Goal: Task Accomplishment & Management: Use online tool/utility

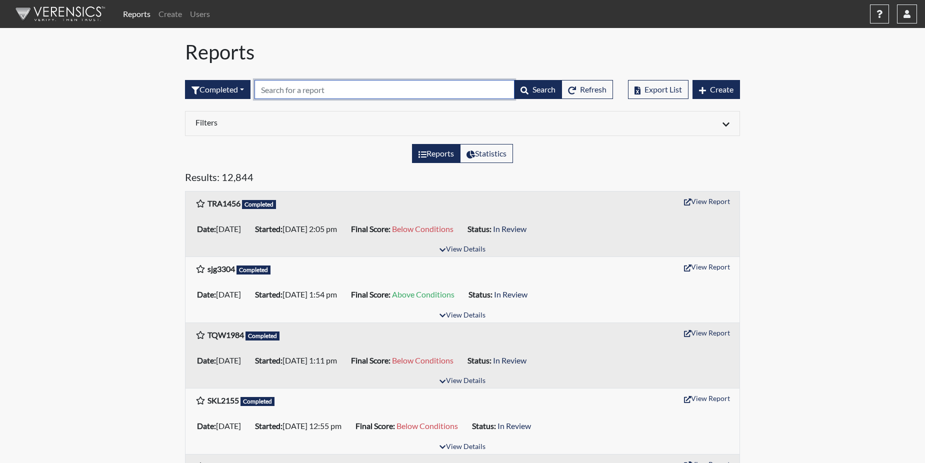
click at [276, 92] on input "text" at bounding box center [385, 89] width 260 height 19
paste input "TRA1456"
type input "TRA1456"
click at [301, 191] on div "Results: 12,844" at bounding box center [463, 181] width 570 height 20
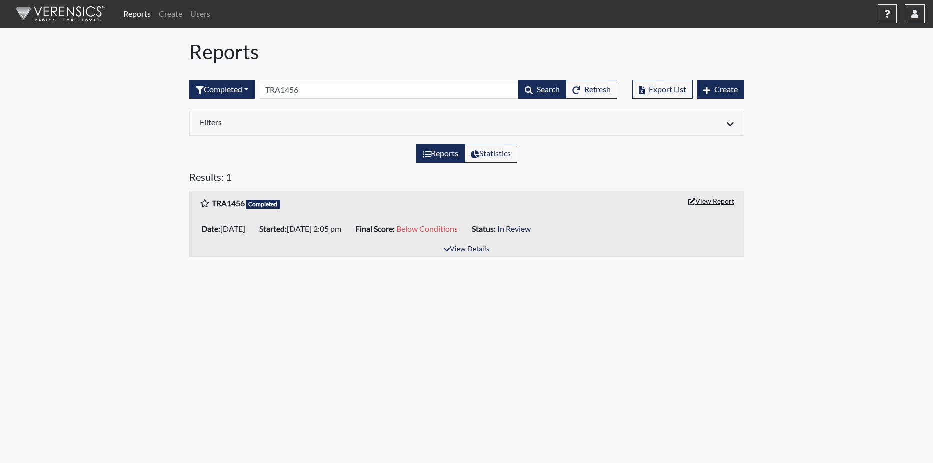
click at [729, 197] on button "View Report" at bounding box center [711, 202] width 55 height 16
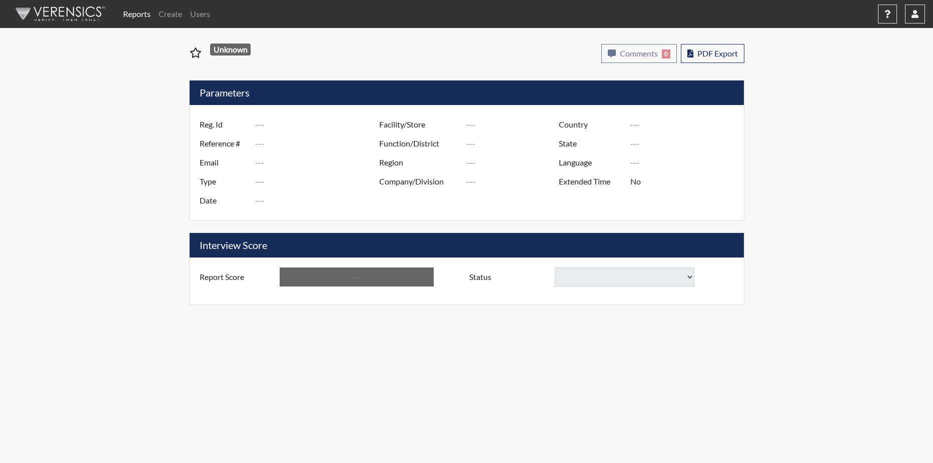
type input "TRA1456"
type input "50932"
type input "---"
type input "Corrections Pre-Employment"
type input "[DATE]"
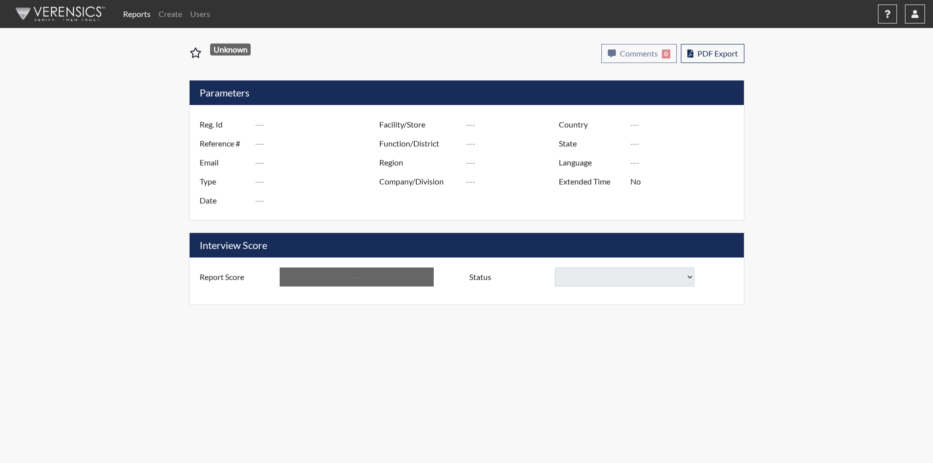
type input "GD&CP SMU*+"
type input "[GEOGRAPHIC_DATA]"
type input "[US_STATE]"
type input "English"
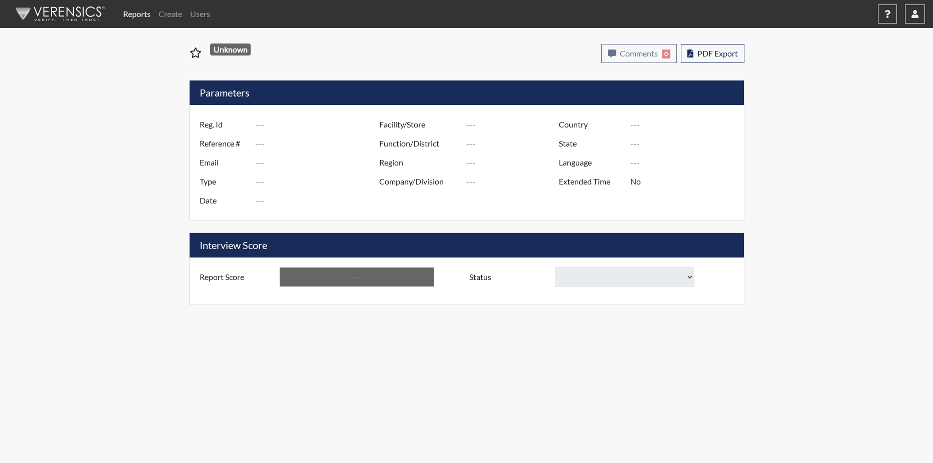
type input "Below Conditions"
select select
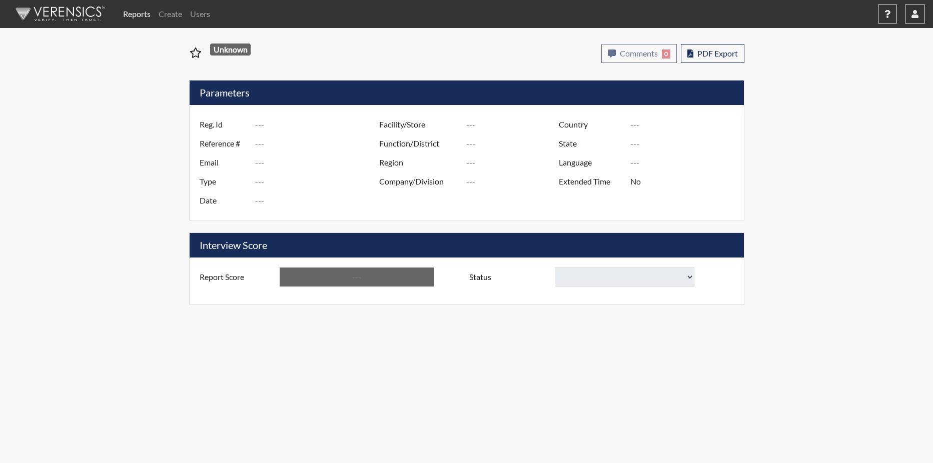
select select
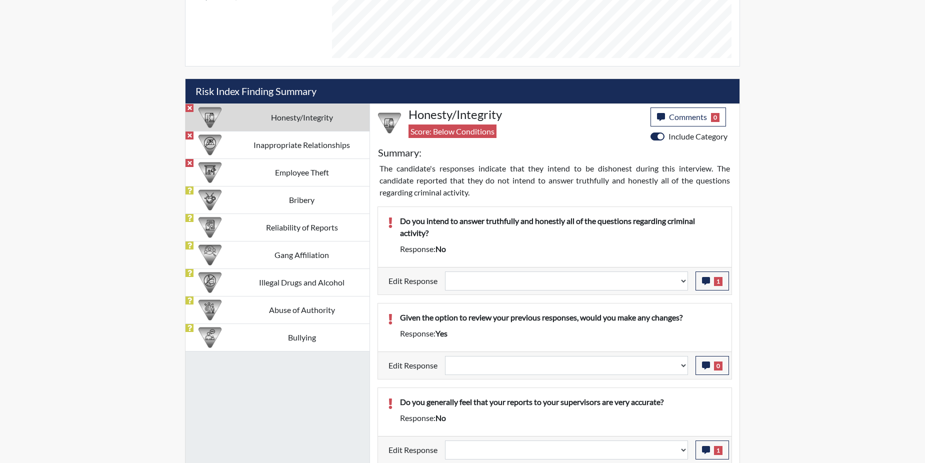
scroll to position [550, 0]
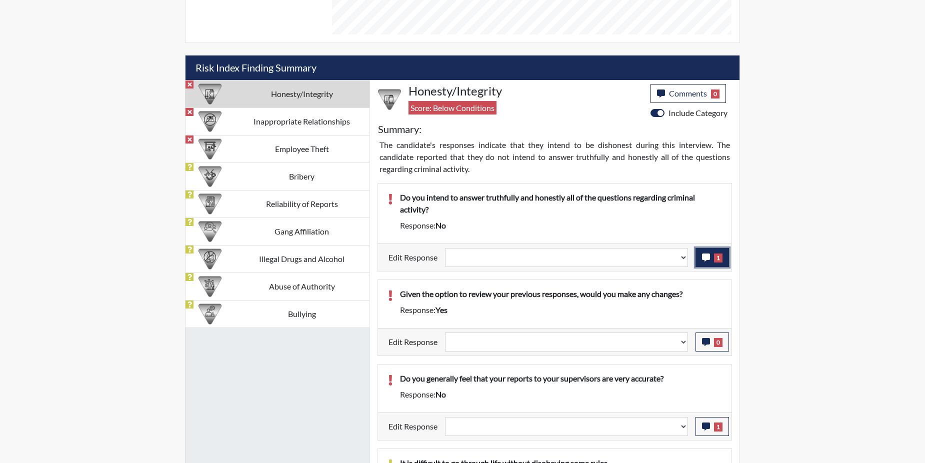
click at [713, 264] on button "1" at bounding box center [713, 257] width 34 height 19
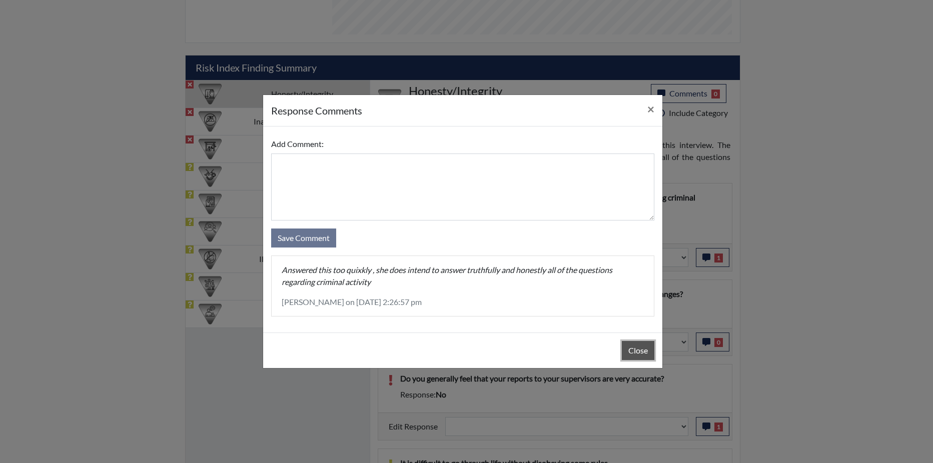
click at [635, 351] on button "Close" at bounding box center [638, 350] width 33 height 19
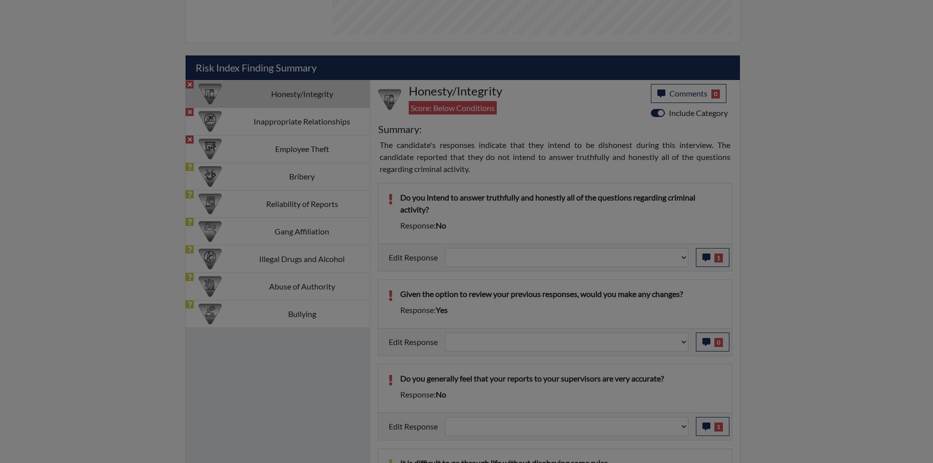
drag, startPoint x: 635, startPoint y: 351, endPoint x: 655, endPoint y: 304, distance: 51.7
click at [634, 335] on button "Close" at bounding box center [638, 325] width 33 height 19
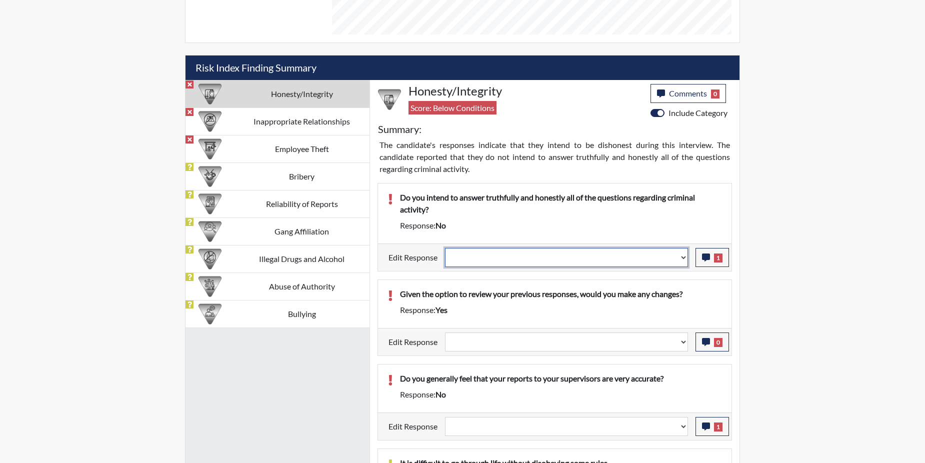
click at [682, 259] on select "Question is not relevant. Results will be updated. Reasonable explanation provi…" at bounding box center [566, 257] width 243 height 19
select select "reasonable-explanation-provided"
click at [446, 248] on select "Question is not relevant. Results will be updated. Reasonable explanation provi…" at bounding box center [566, 257] width 243 height 19
select select
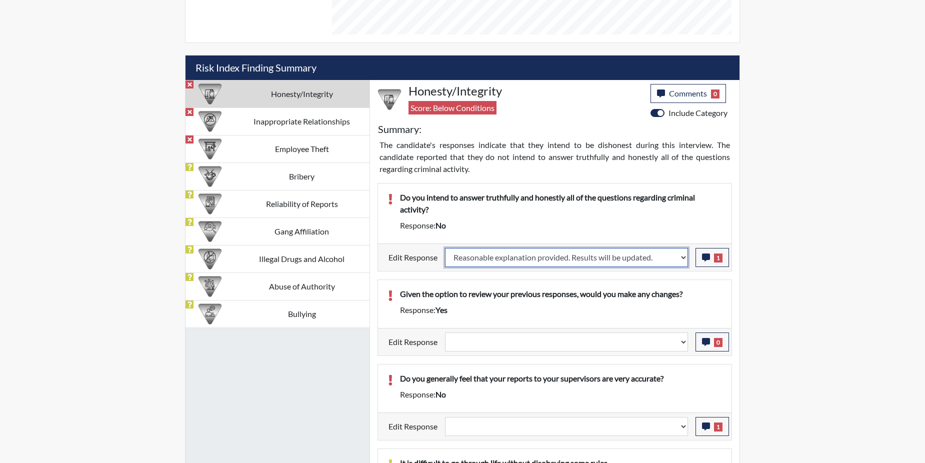
select select
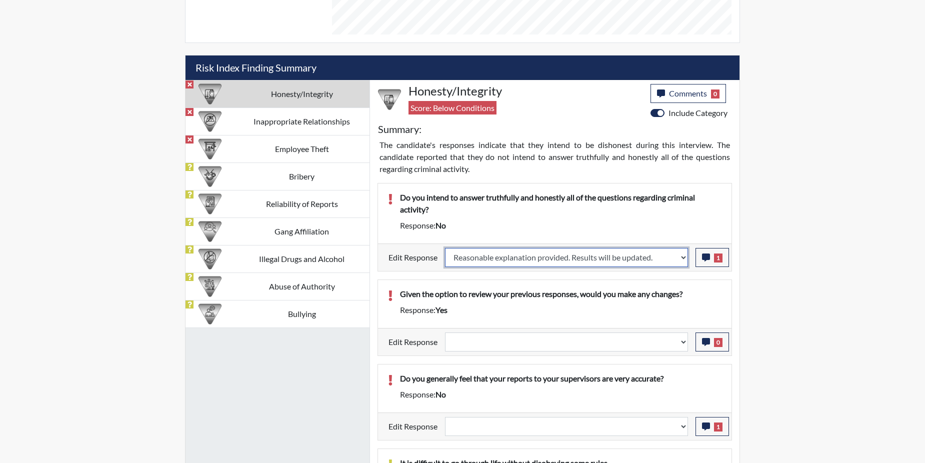
select select
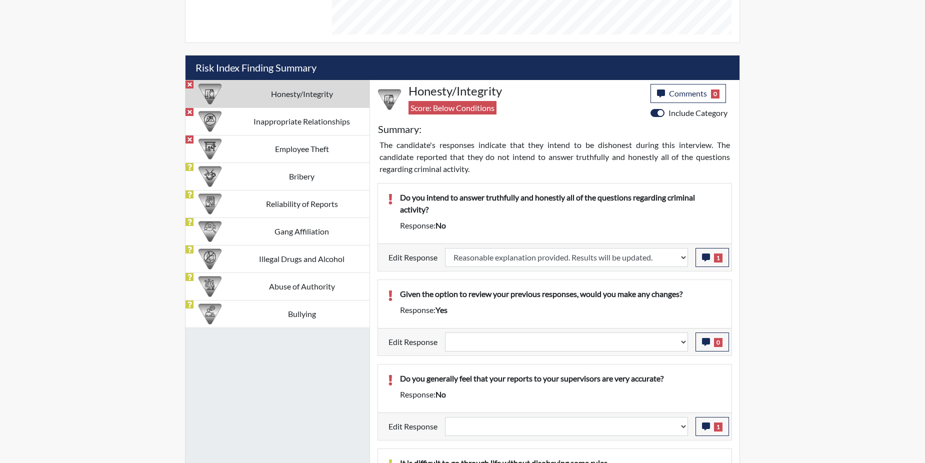
select select
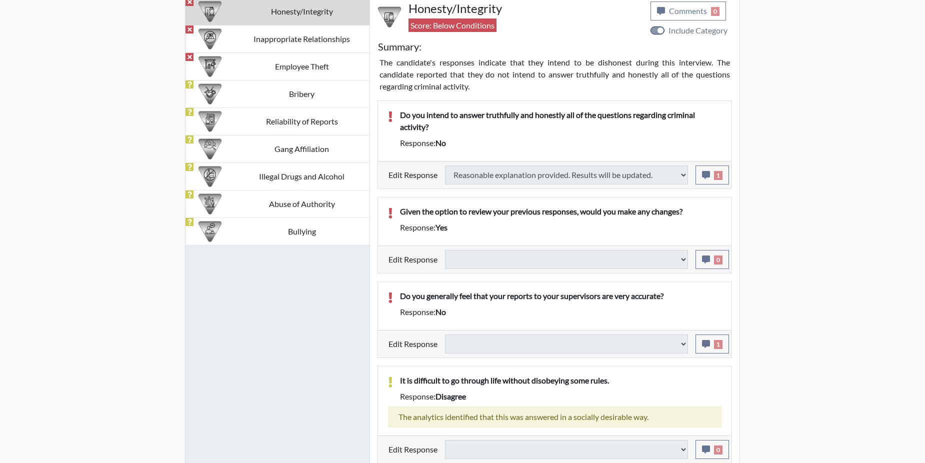
select select
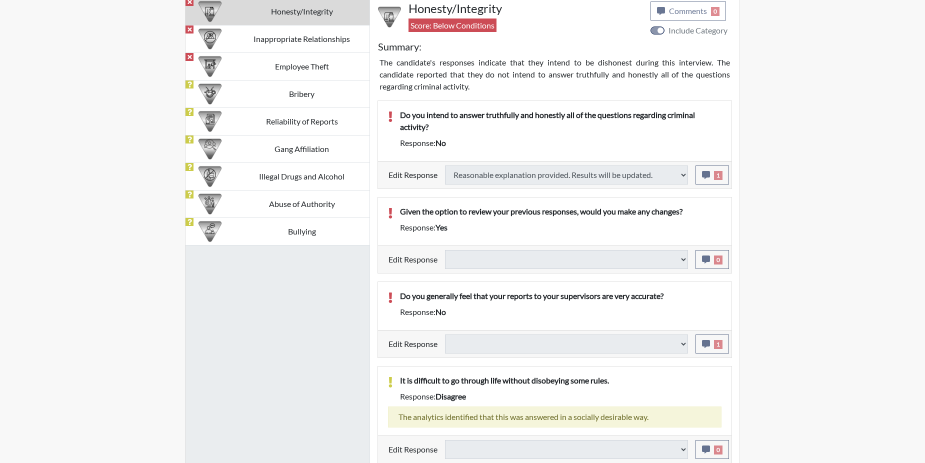
select select
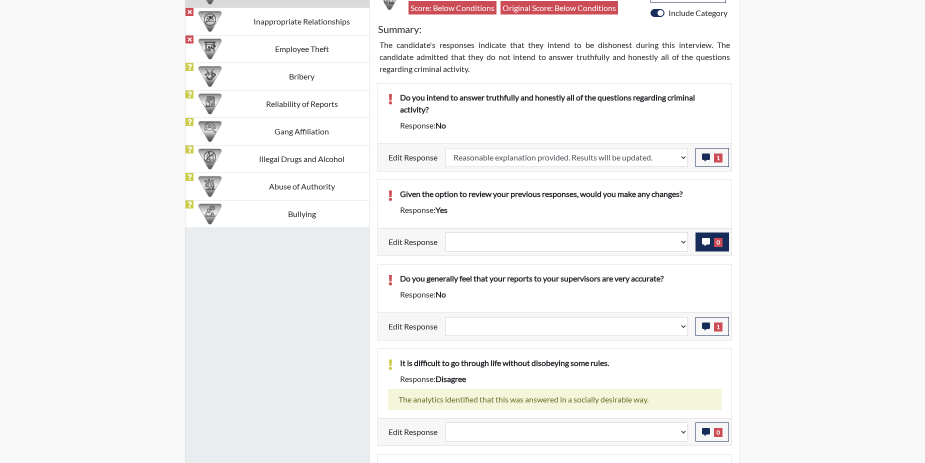
scroll to position [166, 416]
click at [705, 323] on icon "button" at bounding box center [706, 327] width 8 height 8
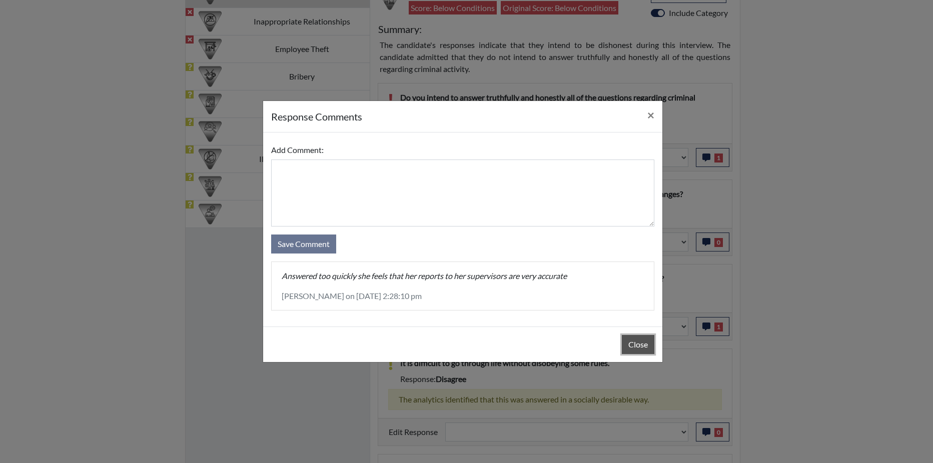
click at [635, 344] on button "Close" at bounding box center [638, 344] width 33 height 19
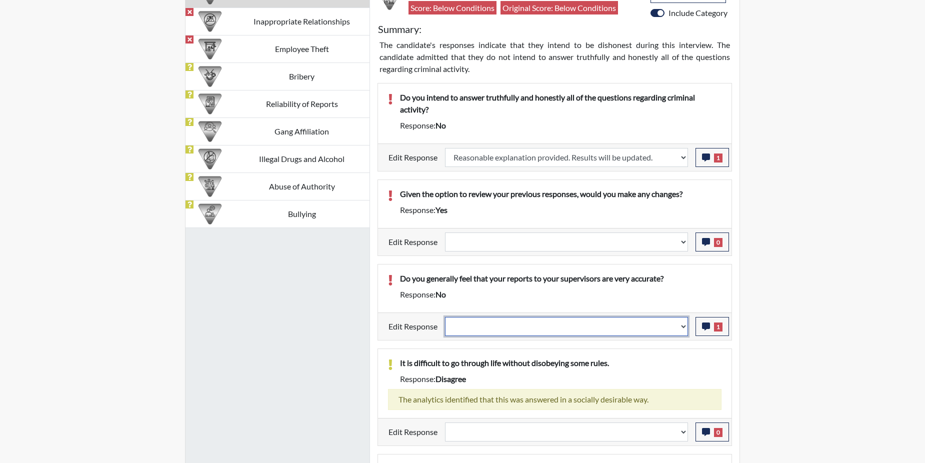
click at [682, 327] on select "Question is not relevant. Results will be updated. Reasonable explanation provi…" at bounding box center [566, 326] width 243 height 19
select select "reasonable-explanation-provided"
click at [446, 317] on select "Question is not relevant. Results will be updated. Reasonable explanation provi…" at bounding box center [566, 326] width 243 height 19
select select
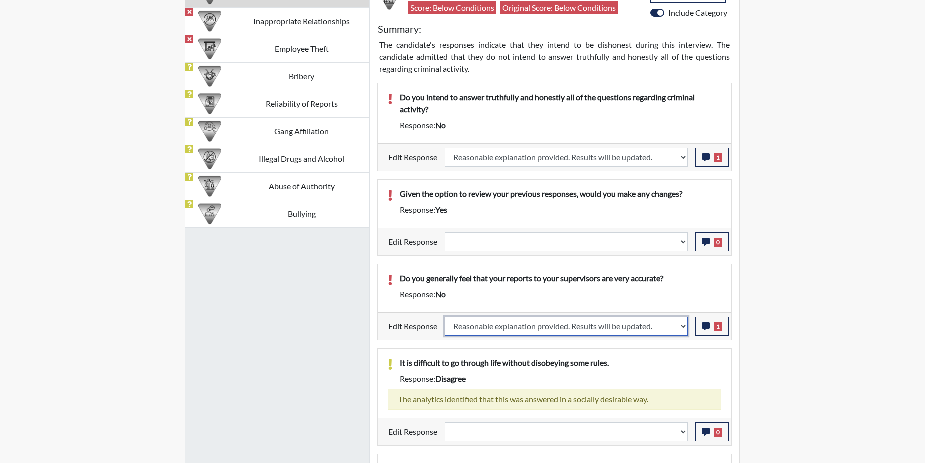
select select
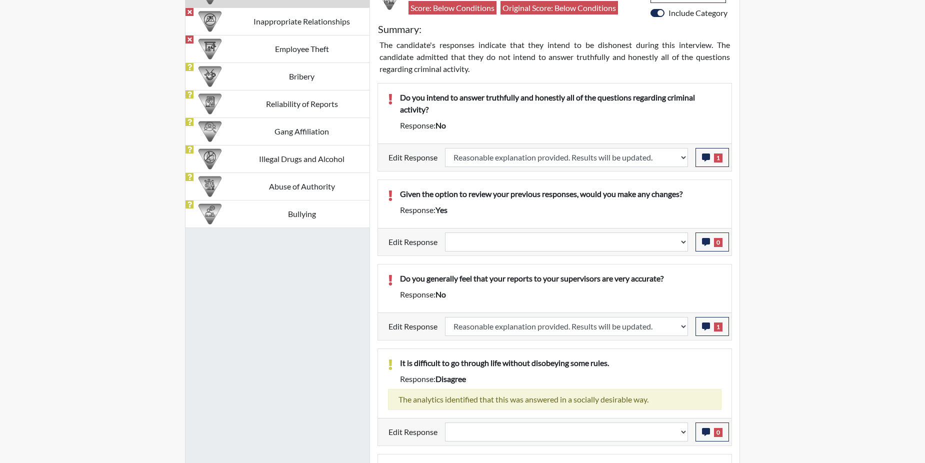
select select
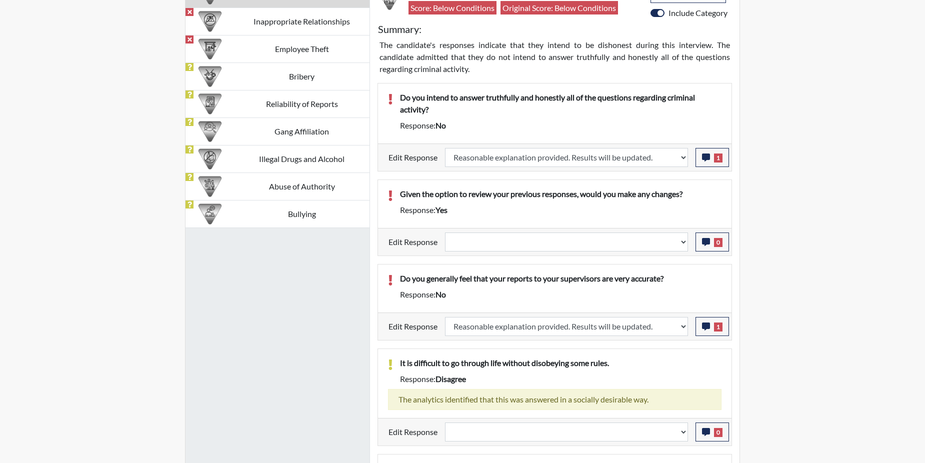
select select
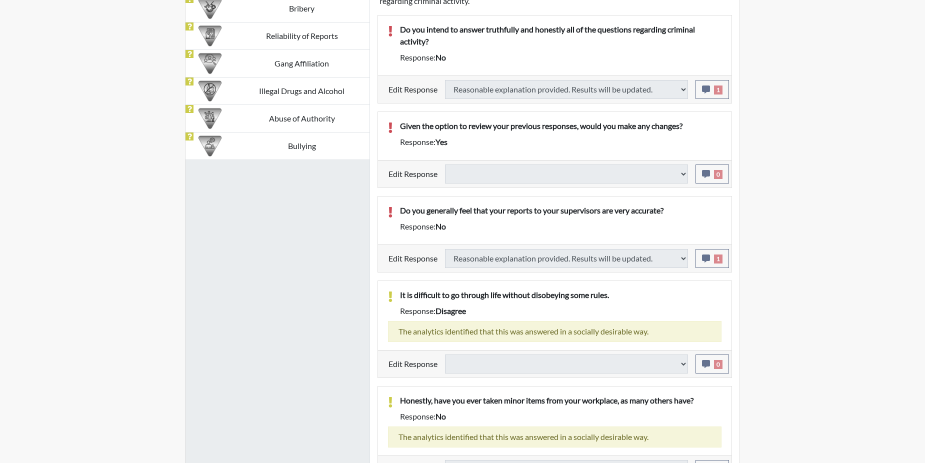
select select
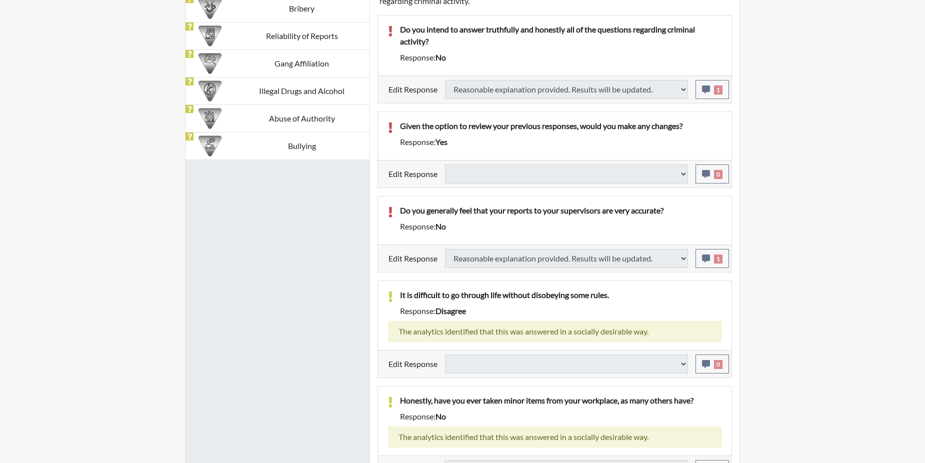
select select
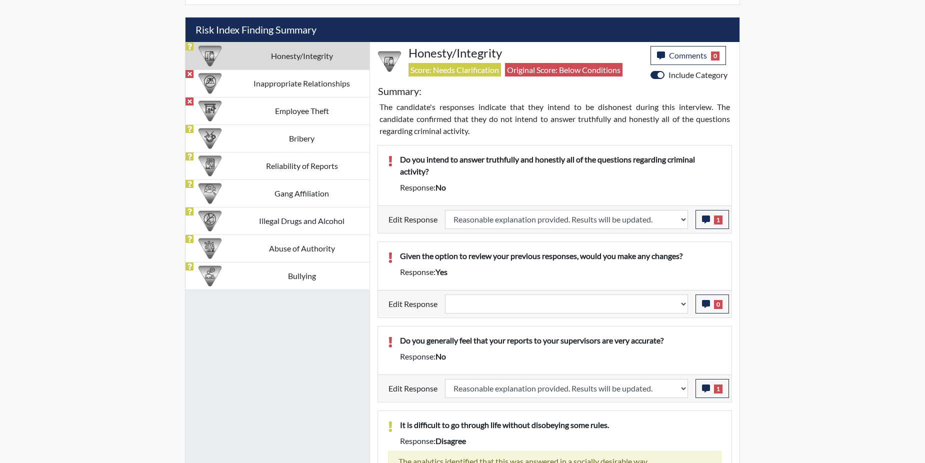
scroll to position [573, 0]
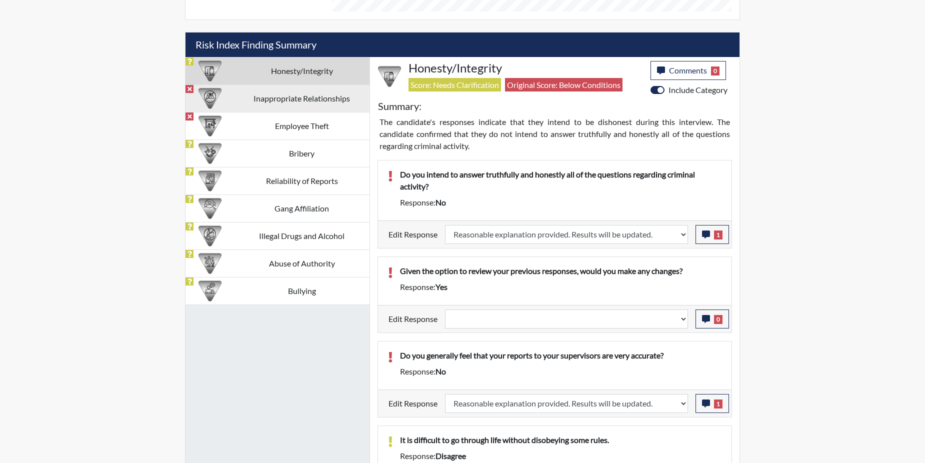
click at [302, 103] on td "Inappropriate Relationships" at bounding box center [302, 99] width 136 height 28
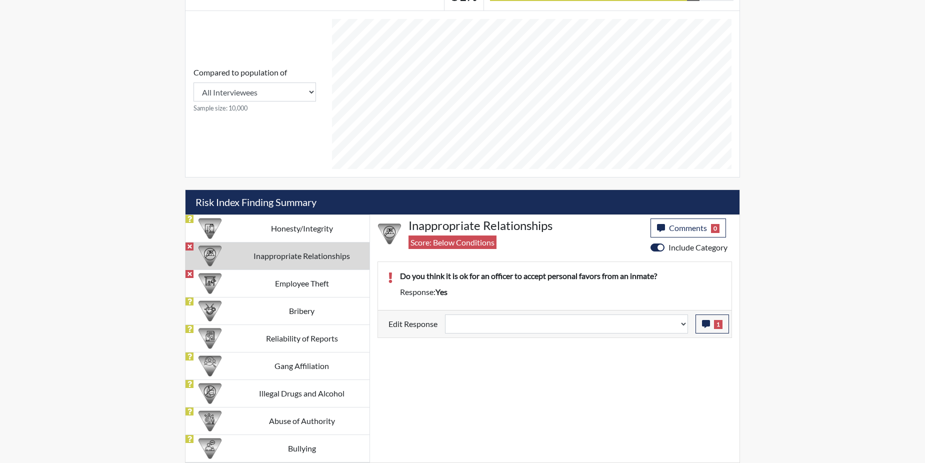
scroll to position [416, 0]
click at [707, 328] on button "1" at bounding box center [713, 324] width 34 height 19
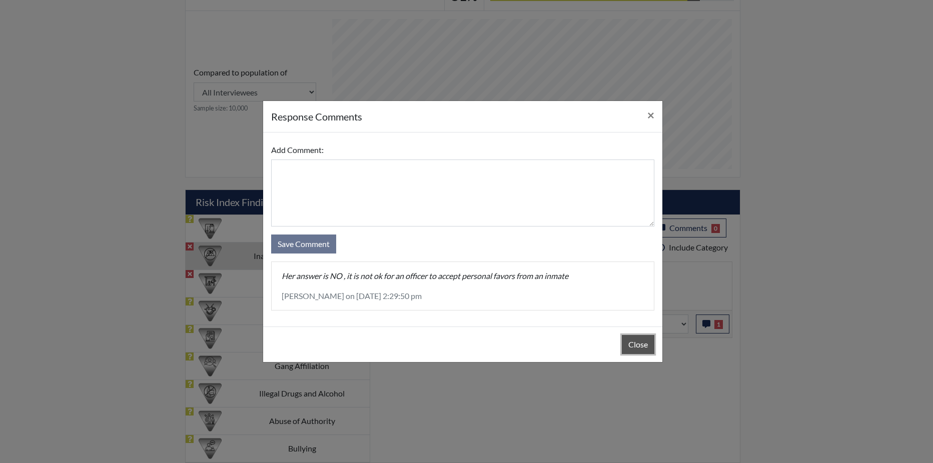
click at [643, 342] on button "Close" at bounding box center [638, 344] width 33 height 19
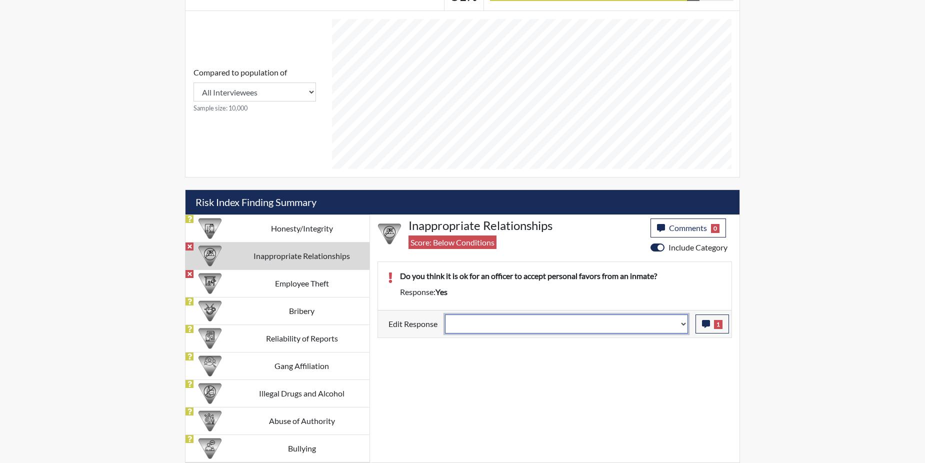
click at [681, 324] on select "Question is not relevant. Results will be updated. Reasonable explanation provi…" at bounding box center [566, 324] width 243 height 19
select select "reasonable-explanation-provided"
click at [446, 315] on select "Question is not relevant. Results will be updated. Reasonable explanation provi…" at bounding box center [566, 324] width 243 height 19
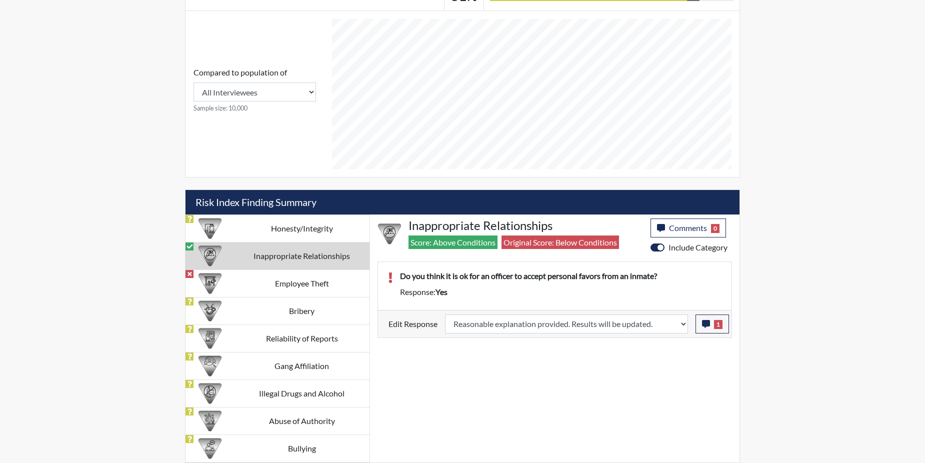
scroll to position [166, 416]
click at [321, 284] on td "Employee Theft" at bounding box center [302, 284] width 136 height 28
select select
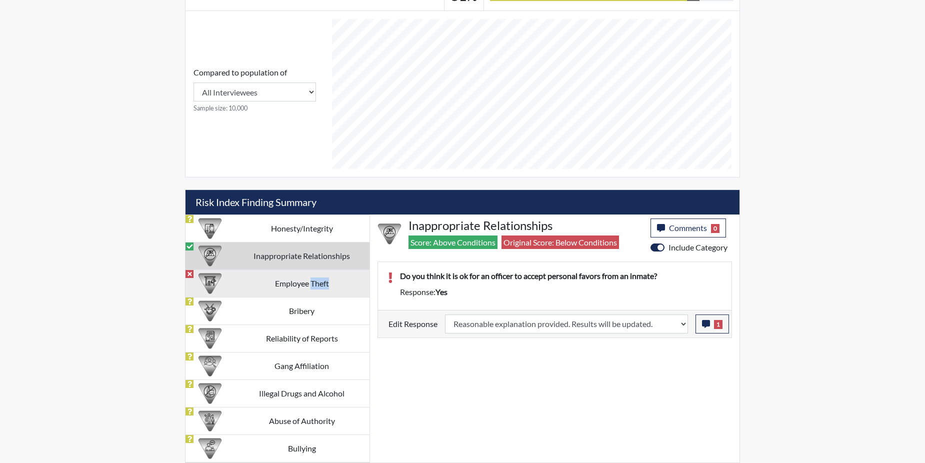
select select
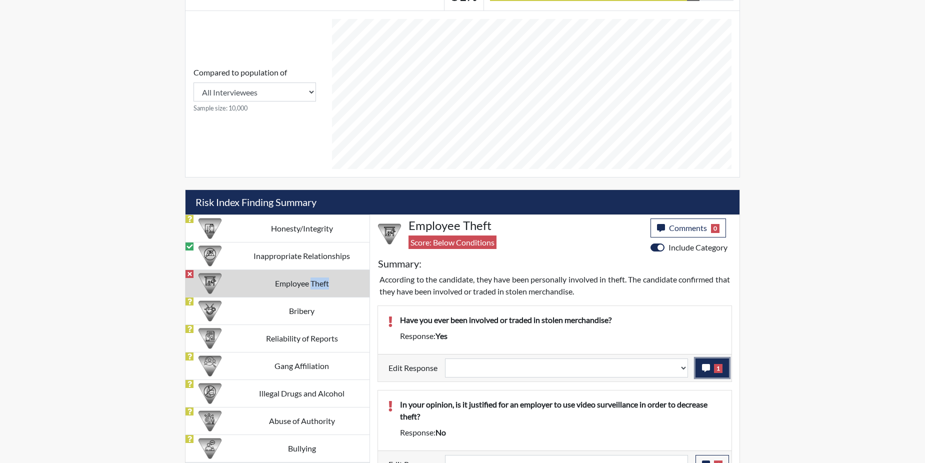
click at [704, 369] on icon "button" at bounding box center [706, 368] width 8 height 8
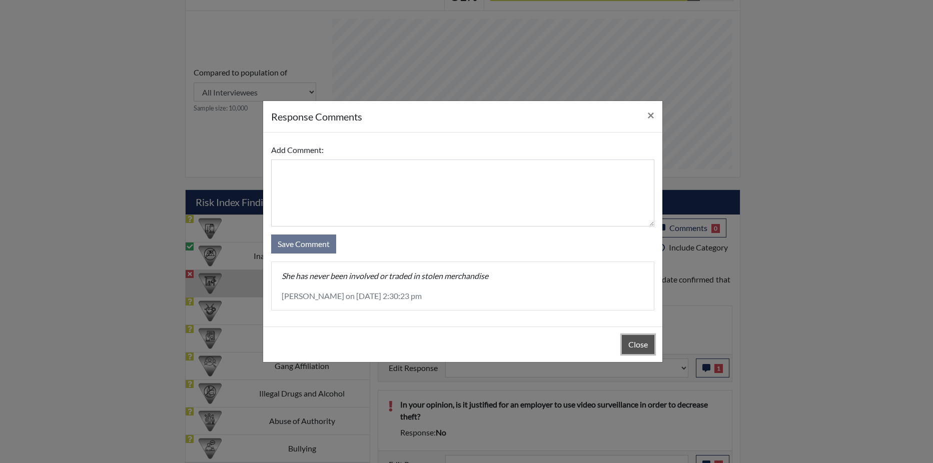
drag, startPoint x: 704, startPoint y: 369, endPoint x: 633, endPoint y: 343, distance: 75.0
click at [633, 343] on button "Close" at bounding box center [638, 344] width 33 height 19
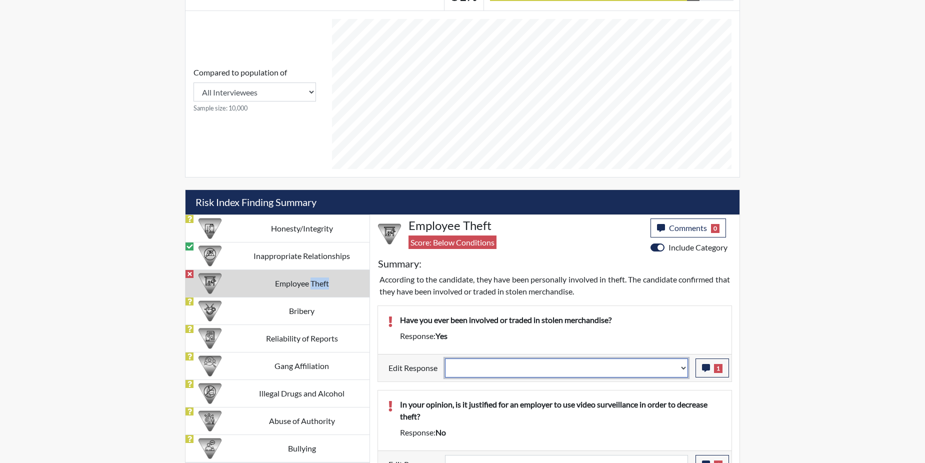
click at [682, 367] on select "Question is not relevant. Results will be updated. Reasonable explanation provi…" at bounding box center [566, 368] width 243 height 19
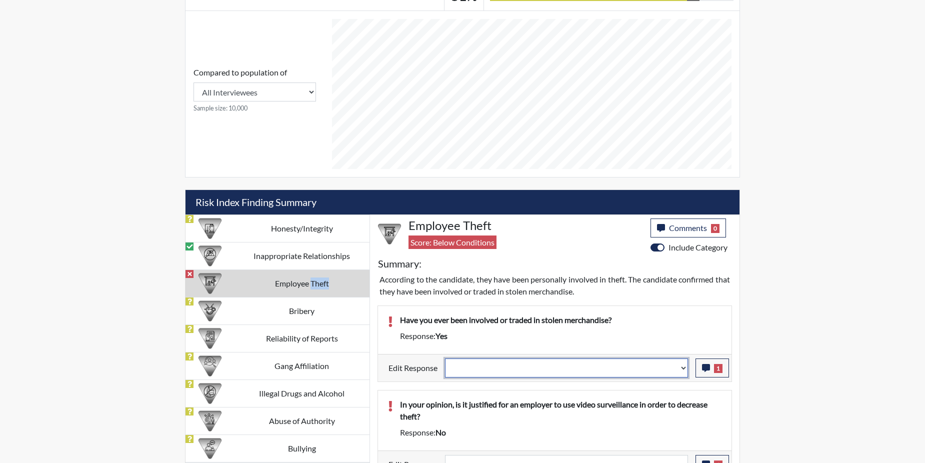
click at [682, 367] on select "Question is not relevant. Results will be updated. Reasonable explanation provi…" at bounding box center [566, 368] width 243 height 19
click at [684, 367] on select "Question is not relevant. Results will be updated. Reasonable explanation provi…" at bounding box center [566, 368] width 243 height 19
select select "reasonable-explanation-provided"
click at [446, 359] on select "Question is not relevant. Results will be updated. Reasonable explanation provi…" at bounding box center [566, 368] width 243 height 19
select select
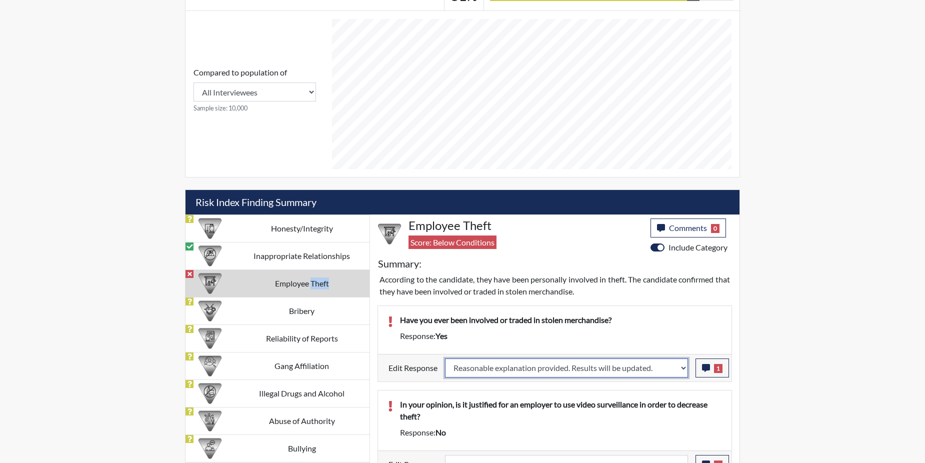
select select
click at [668, 400] on p "In your opinion, is it justified for an employer to use video surveillance in o…" at bounding box center [561, 411] width 322 height 24
select select
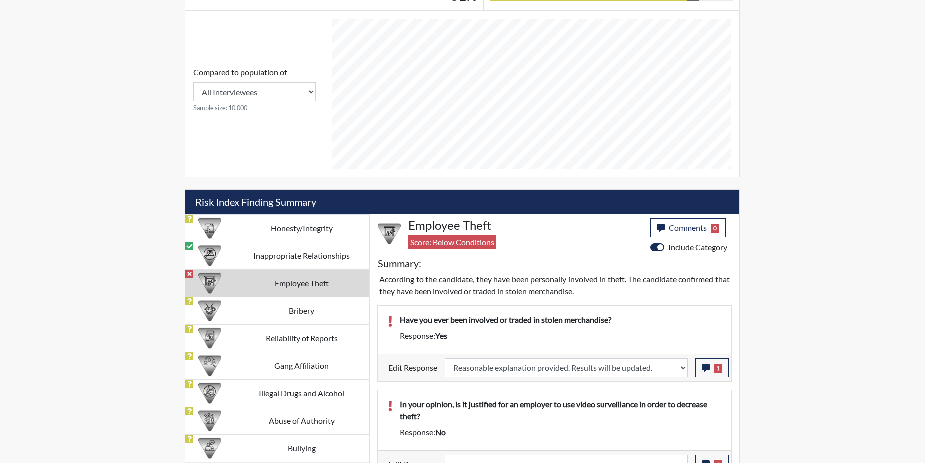
select select
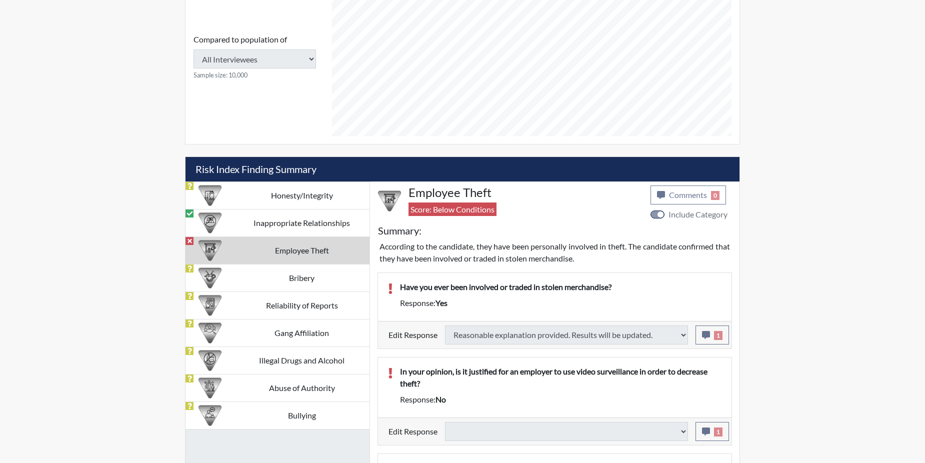
type input "Above Conditions"
select select
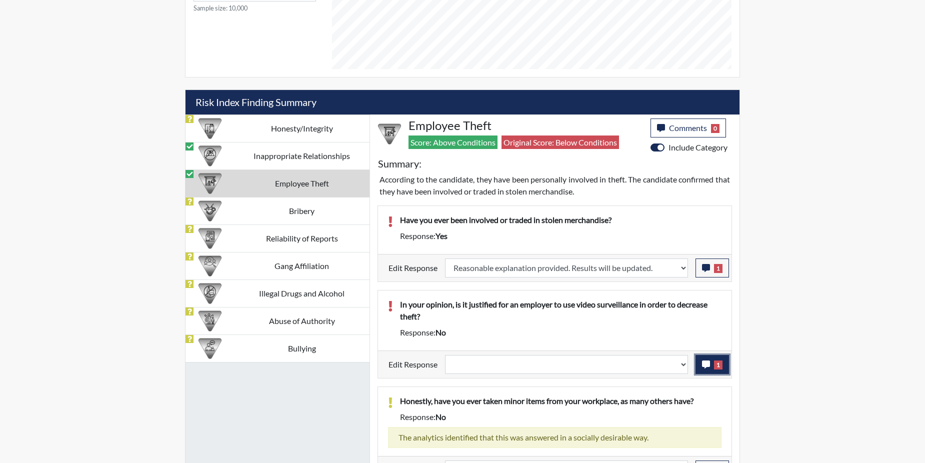
click at [705, 366] on icon "button" at bounding box center [706, 365] width 8 height 8
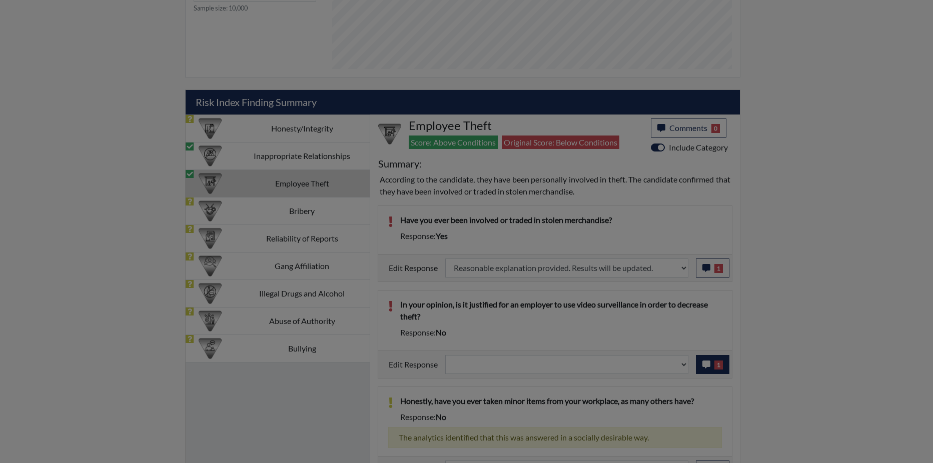
click at [705, 366] on div at bounding box center [466, 231] width 933 height 463
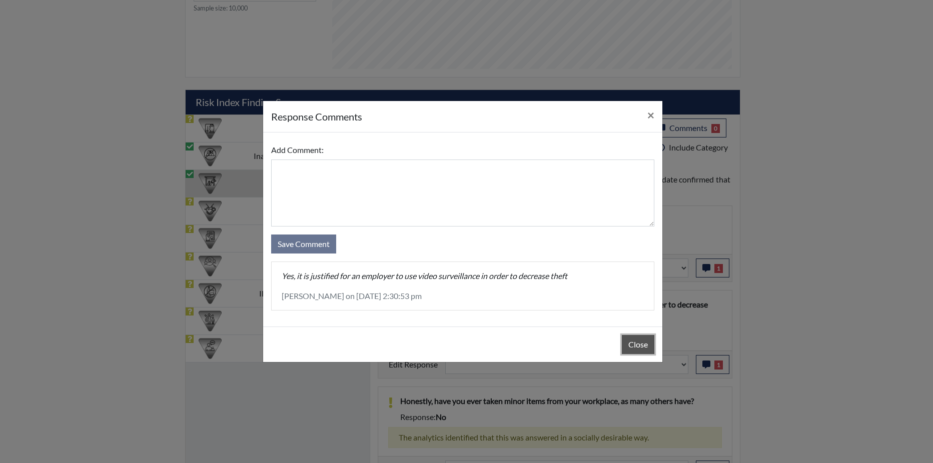
click at [632, 344] on button "Close" at bounding box center [638, 344] width 33 height 19
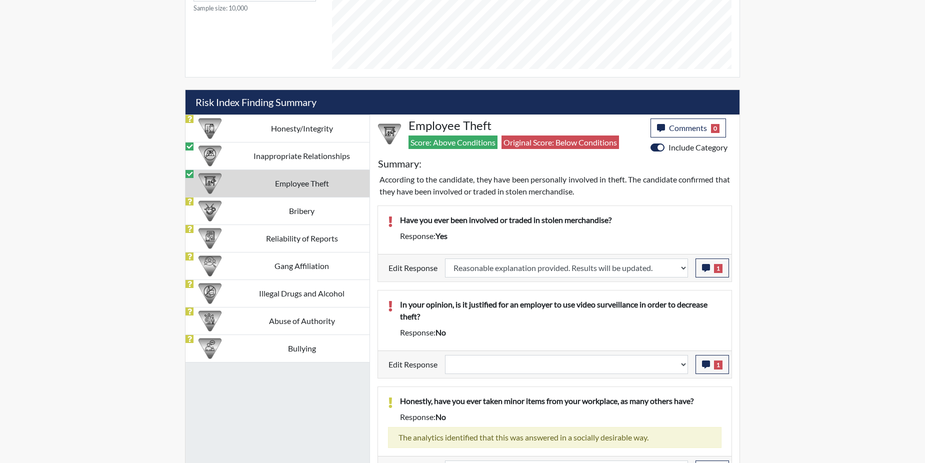
click at [689, 361] on div "Question is not relevant. Results will be updated. Reasonable explanation provi…" at bounding box center [567, 364] width 258 height 19
click at [682, 366] on select "Question is not relevant. Results will be updated. Reasonable explanation provi…" at bounding box center [566, 364] width 243 height 19
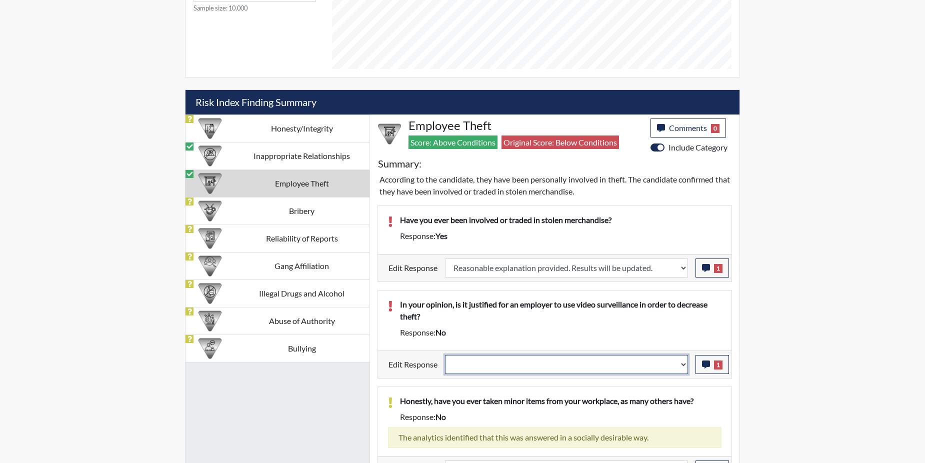
select select "reasonable-explanation-provided"
click at [446, 355] on select "Question is not relevant. Results will be updated. Reasonable explanation provi…" at bounding box center [566, 364] width 243 height 19
select select
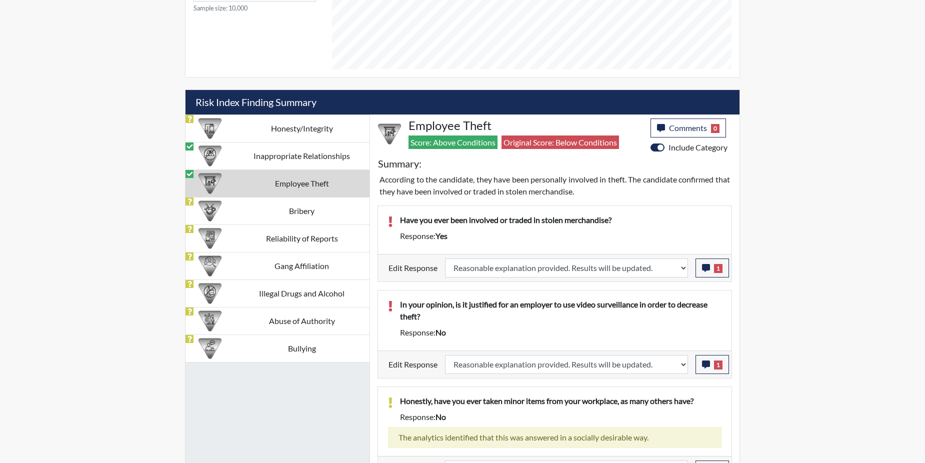
select select
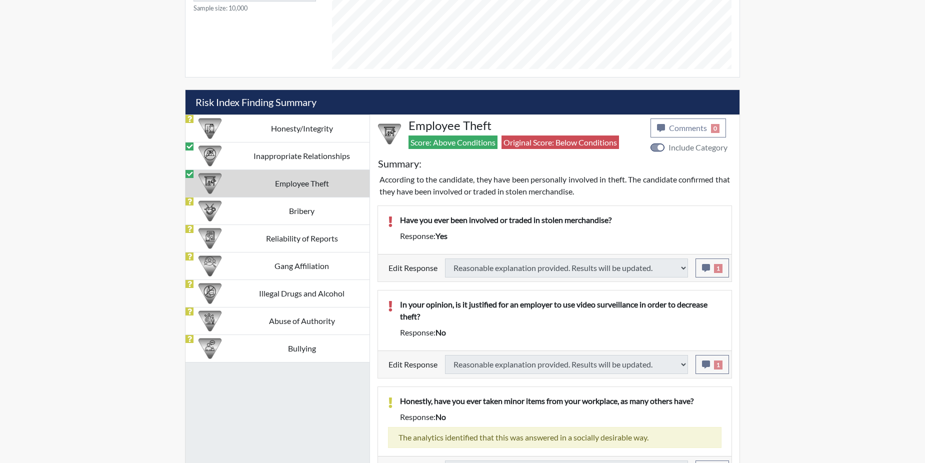
select select
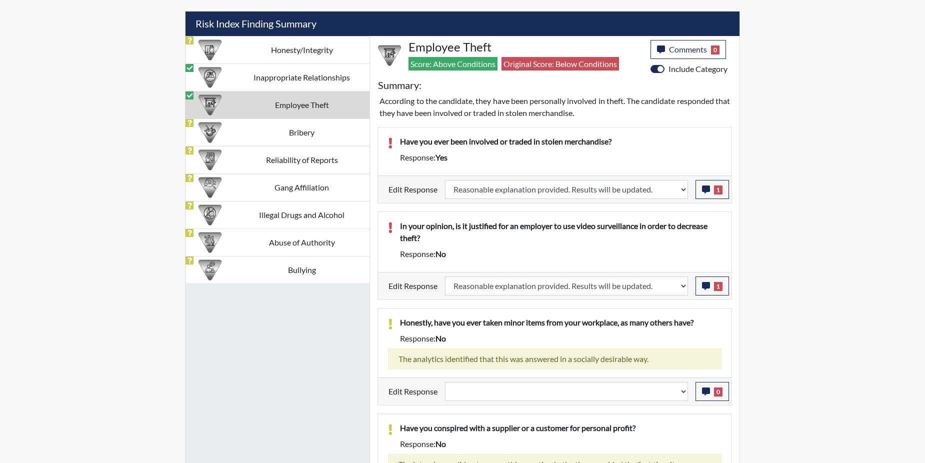
scroll to position [560, 0]
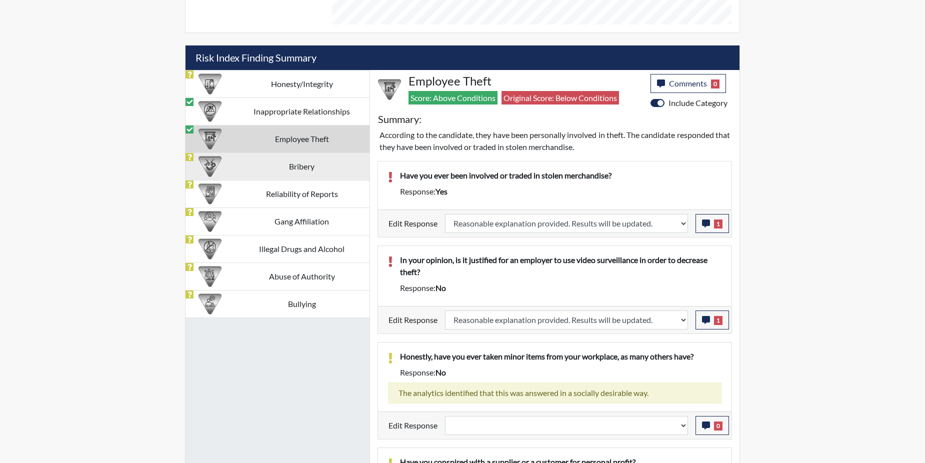
click at [318, 164] on td "Bribery" at bounding box center [302, 167] width 136 height 28
select select
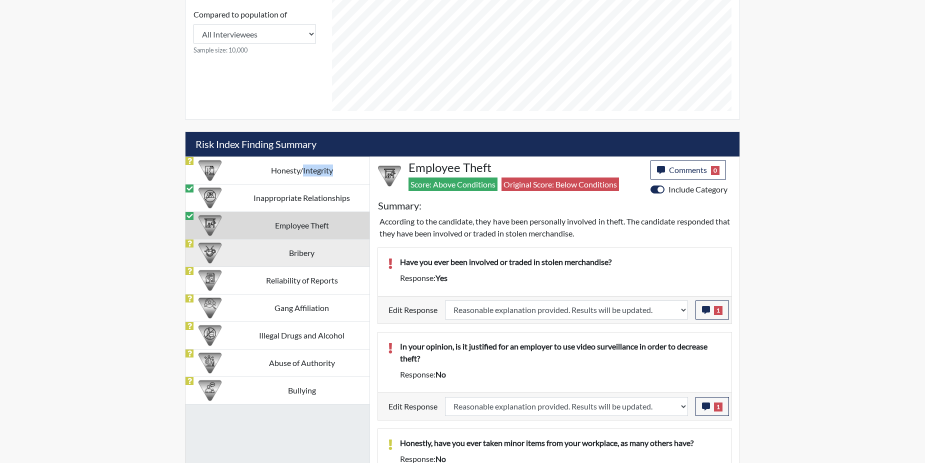
click at [318, 164] on td "Honesty/Integrity" at bounding box center [302, 171] width 136 height 28
select select "reasonable-explanation-provided"
select select
select select "reasonable-explanation-provided"
select select
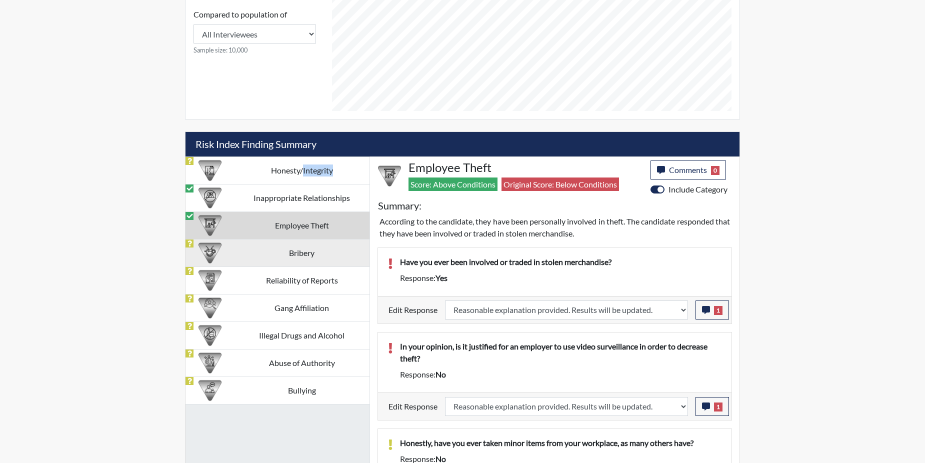
select select
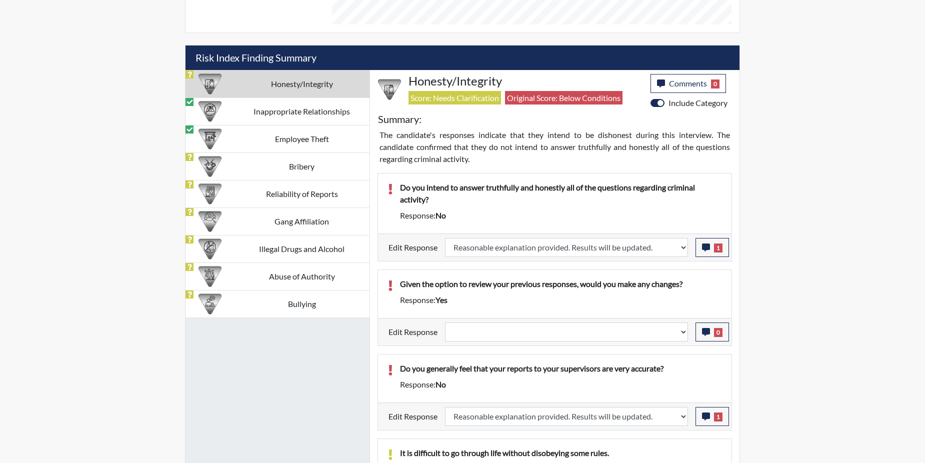
drag, startPoint x: 318, startPoint y: 164, endPoint x: 279, endPoint y: 167, distance: 39.6
click at [279, 167] on td "Bribery" at bounding box center [302, 167] width 136 height 28
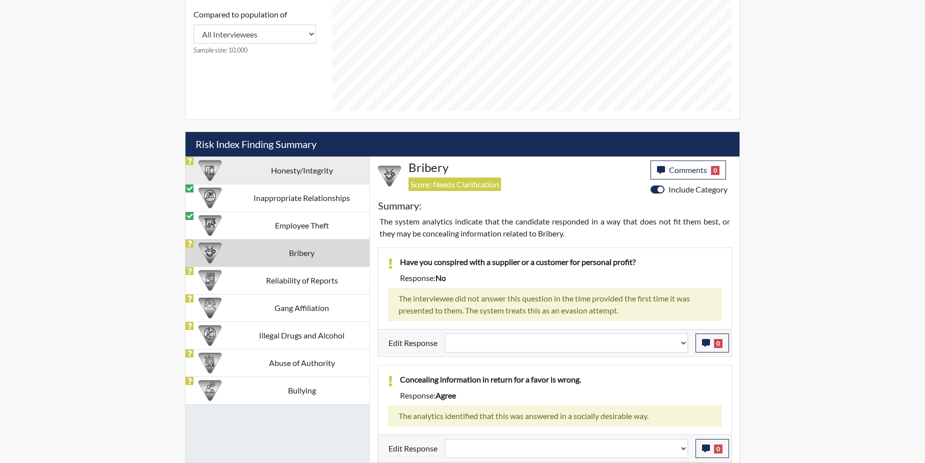
click at [279, 167] on td "Honesty/Integrity" at bounding box center [302, 171] width 136 height 28
select select "reasonable-explanation-provided"
select select
select select "reasonable-explanation-provided"
select select
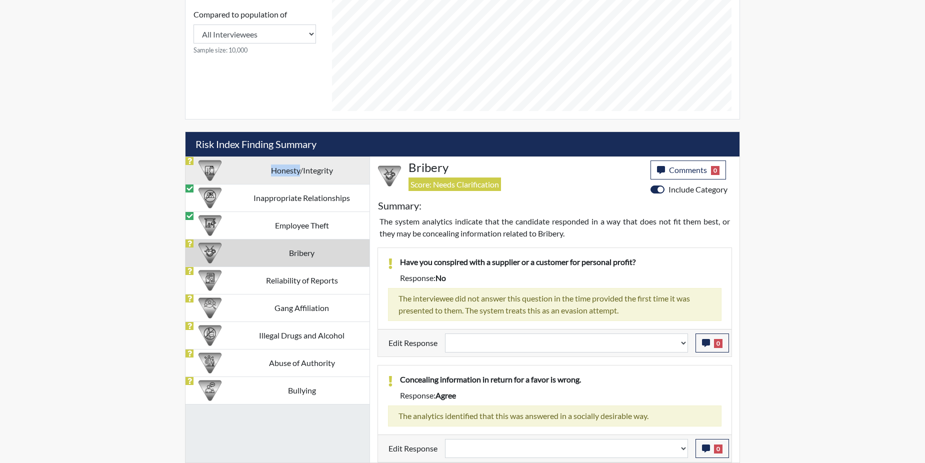
select select
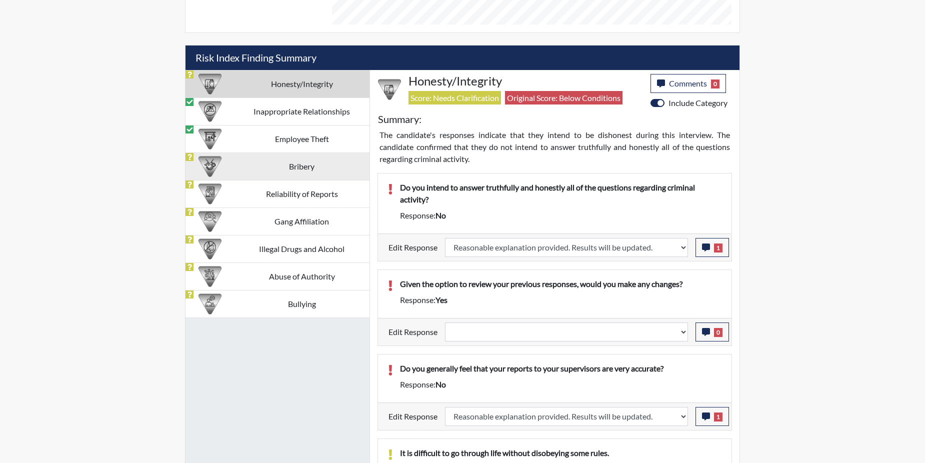
click at [276, 165] on td "Bribery" at bounding box center [302, 167] width 136 height 28
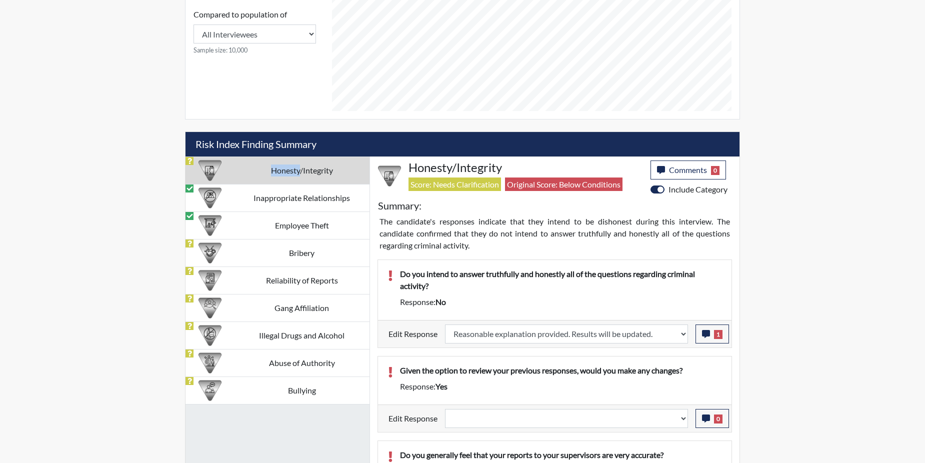
click at [276, 165] on td "Honesty/Integrity" at bounding box center [302, 171] width 136 height 28
select select "reasonable-explanation-provided"
select select
select select "reasonable-explanation-provided"
select select
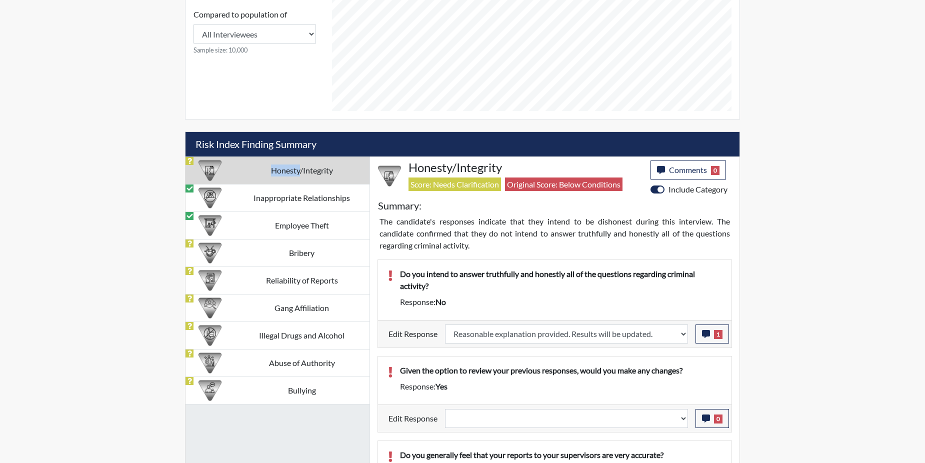
select select
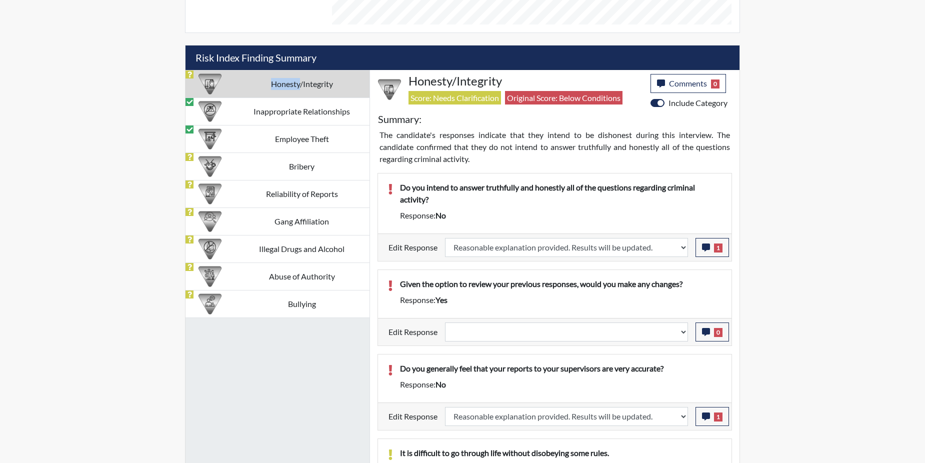
drag, startPoint x: 276, startPoint y: 165, endPoint x: 206, endPoint y: 173, distance: 70.5
click at [206, 173] on img at bounding box center [210, 166] width 23 height 23
select select
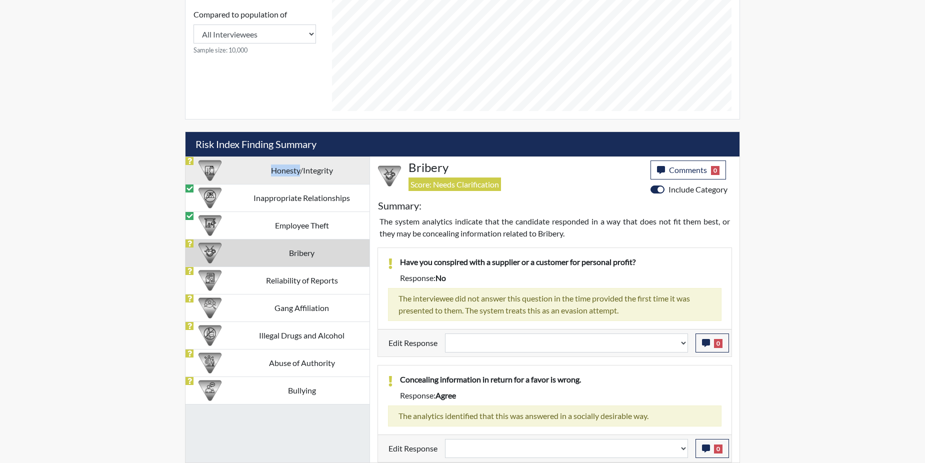
scroll to position [474, 0]
click at [207, 255] on img at bounding box center [210, 253] width 23 height 23
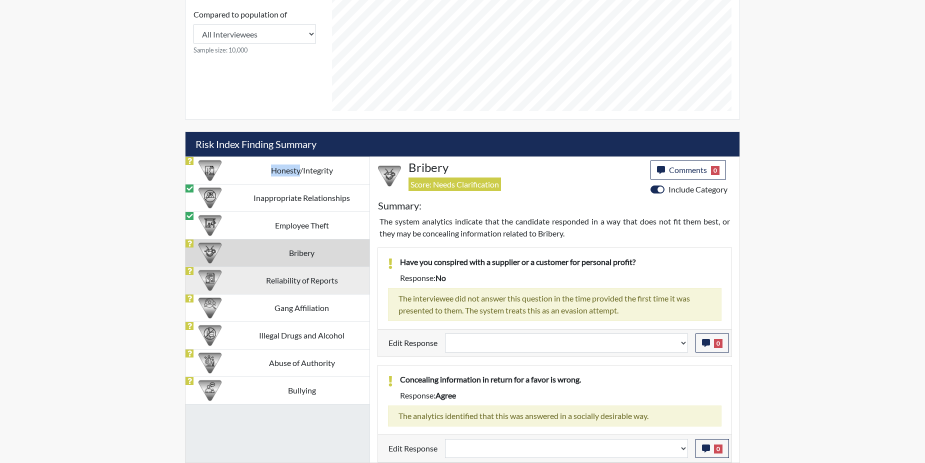
click at [213, 283] on img at bounding box center [210, 280] width 23 height 23
click at [213, 352] on img at bounding box center [210, 363] width 23 height 23
select select
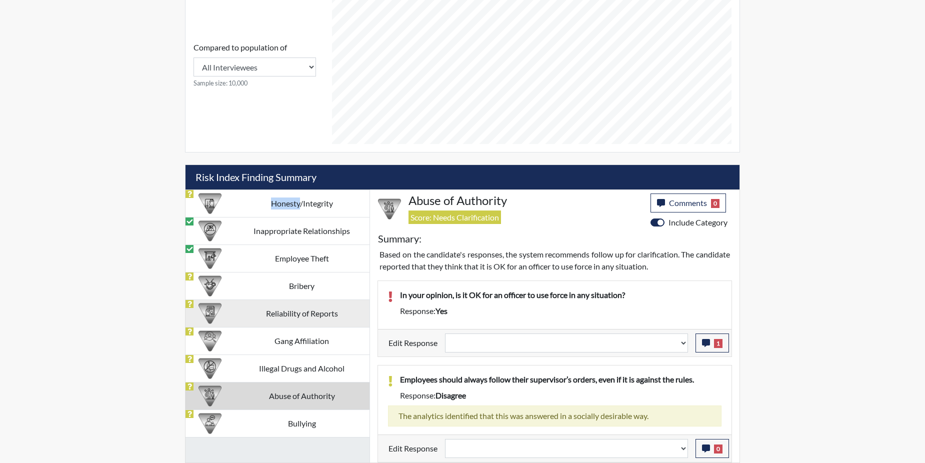
scroll to position [441, 0]
click at [708, 343] on icon "button" at bounding box center [706, 343] width 8 height 8
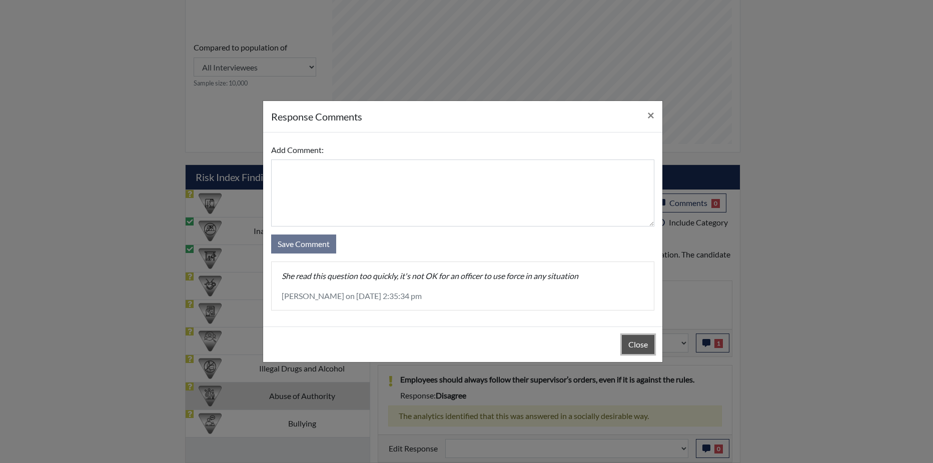
drag, startPoint x: 708, startPoint y: 343, endPoint x: 633, endPoint y: 347, distance: 74.6
click at [632, 345] on button "Close" at bounding box center [638, 344] width 33 height 19
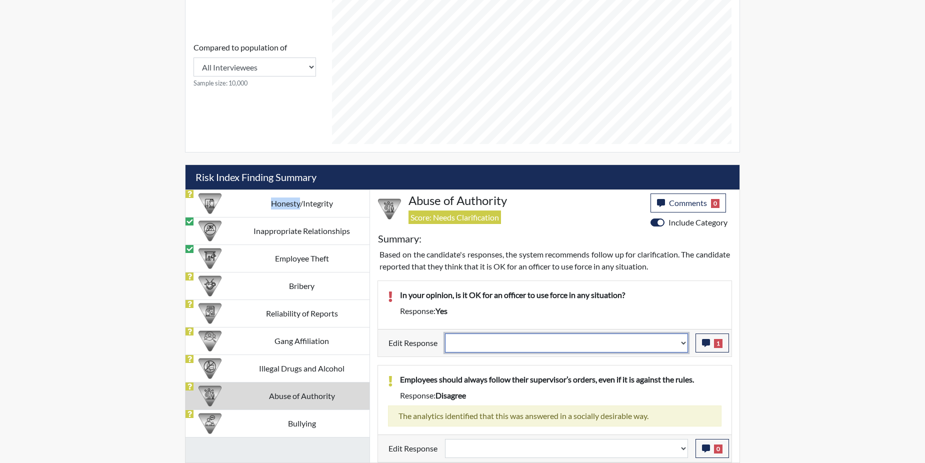
click at [684, 342] on select "Question is not relevant. Results will be updated. Reasonable explanation provi…" at bounding box center [566, 343] width 243 height 19
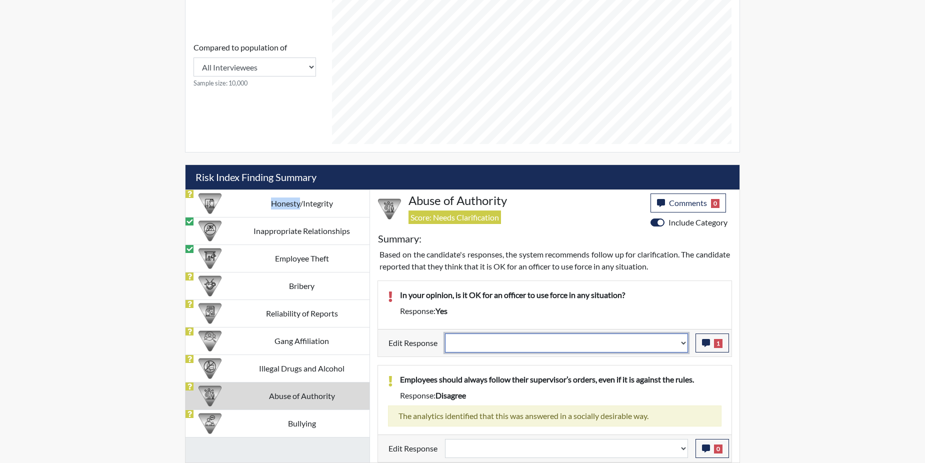
click at [684, 342] on select "Question is not relevant. Results will be updated. Reasonable explanation provi…" at bounding box center [566, 343] width 243 height 19
click at [682, 345] on select "Question is not relevant. Results will be updated. Reasonable explanation provi…" at bounding box center [566, 343] width 243 height 19
click at [680, 347] on select "Question is not relevant. Results will be updated. Reasonable explanation provi…" at bounding box center [566, 343] width 243 height 19
click at [685, 340] on select "Question is not relevant. Results will be updated. Reasonable explanation provi…" at bounding box center [566, 343] width 243 height 19
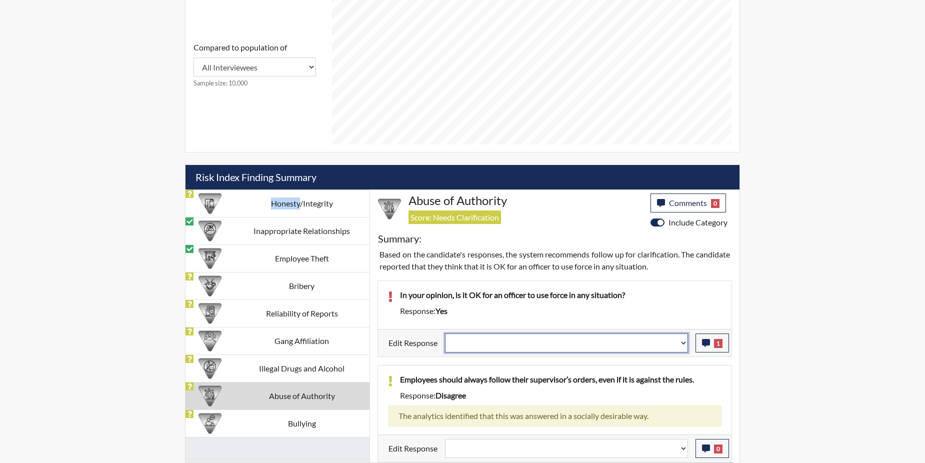
click at [684, 340] on select "Question is not relevant. Results will be updated. Reasonable explanation provi…" at bounding box center [566, 343] width 243 height 19
select select "reasonable-explanation-provided"
click at [446, 334] on select "Question is not relevant. Results will be updated. Reasonable explanation provi…" at bounding box center [566, 343] width 243 height 19
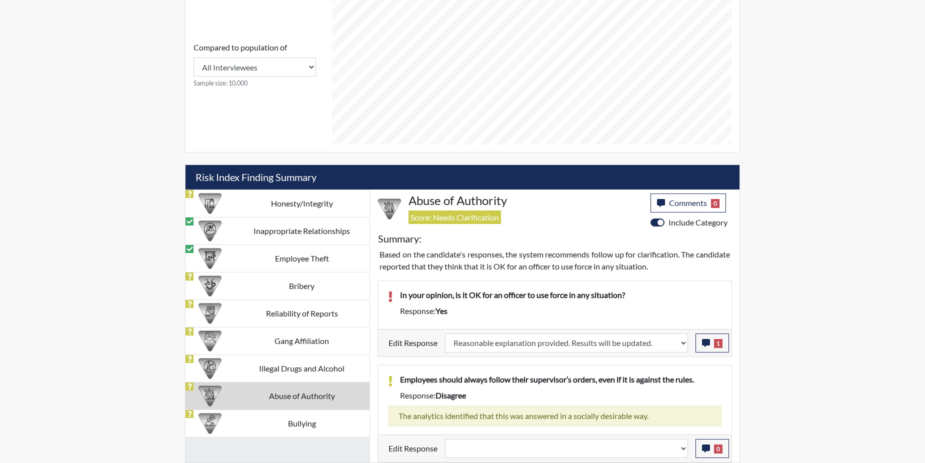
click at [662, 371] on div "Employees should always follow their supervisor’s orders, even if it is against…" at bounding box center [555, 400] width 354 height 69
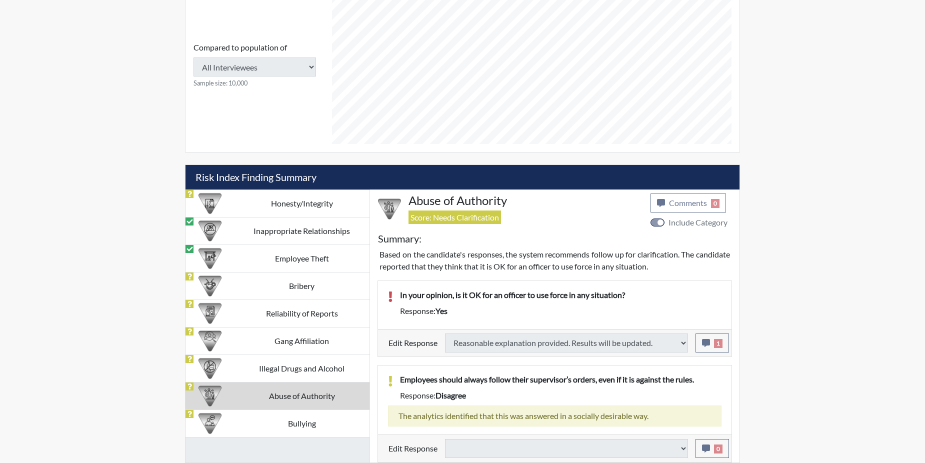
select select
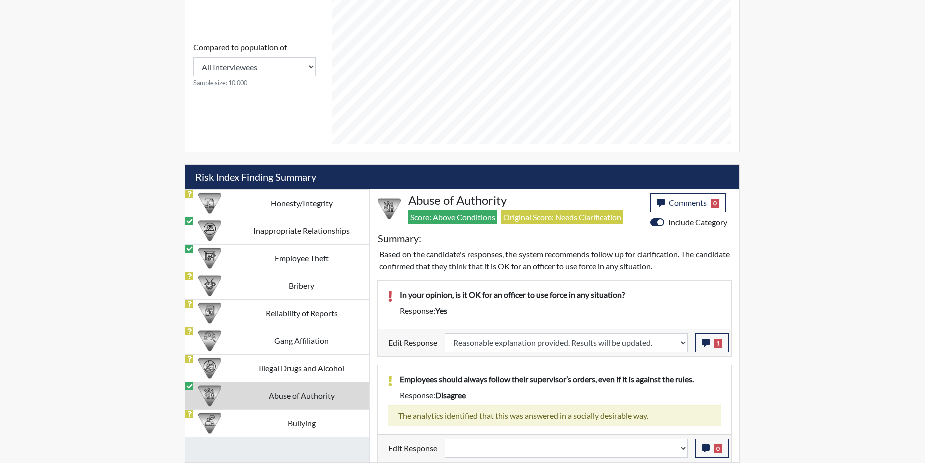
scroll to position [166, 416]
click at [216, 283] on img at bounding box center [210, 286] width 23 height 23
select select
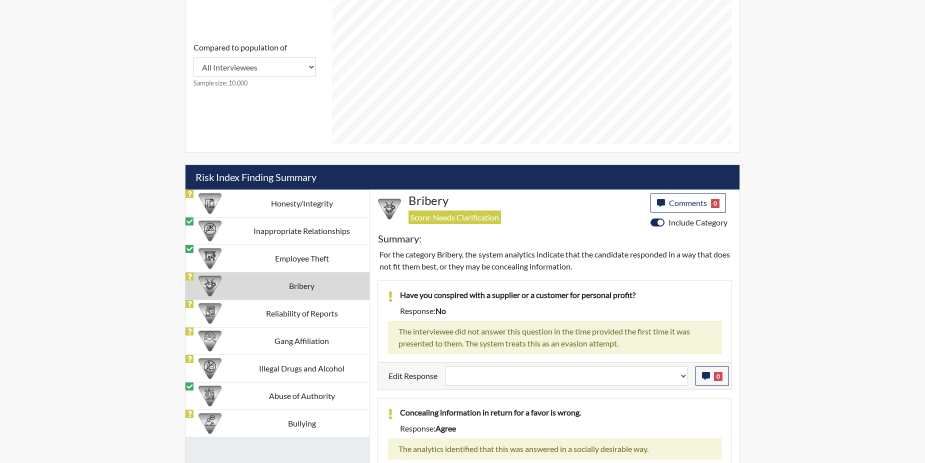
click at [216, 283] on img at bounding box center [210, 286] width 23 height 23
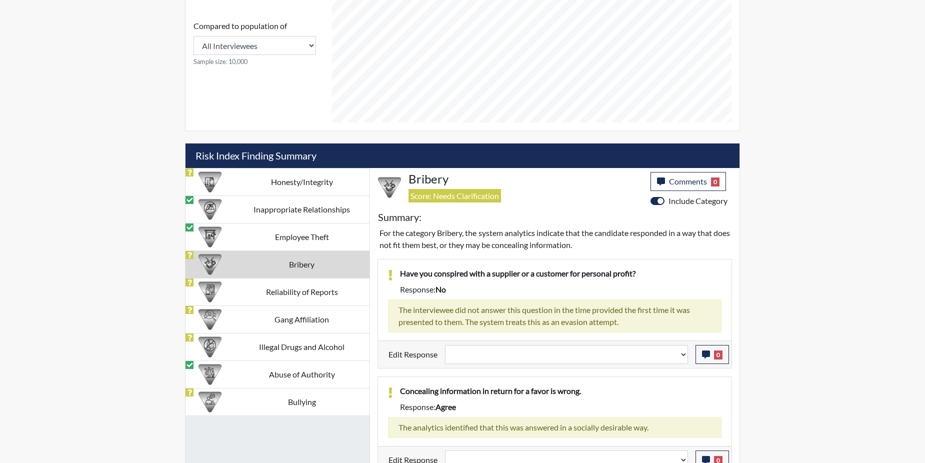
scroll to position [474, 0]
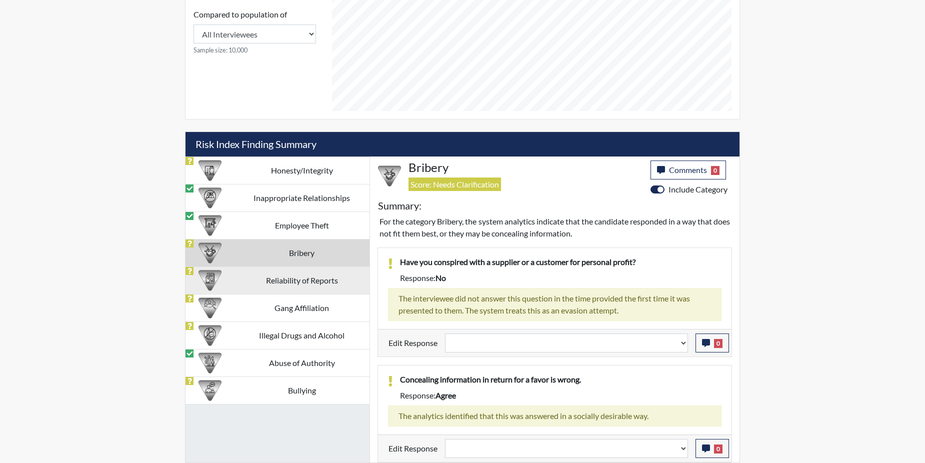
click at [245, 276] on td "Reliability of Reports" at bounding box center [302, 281] width 136 height 28
select select
select select "reasonable-explanation-provided"
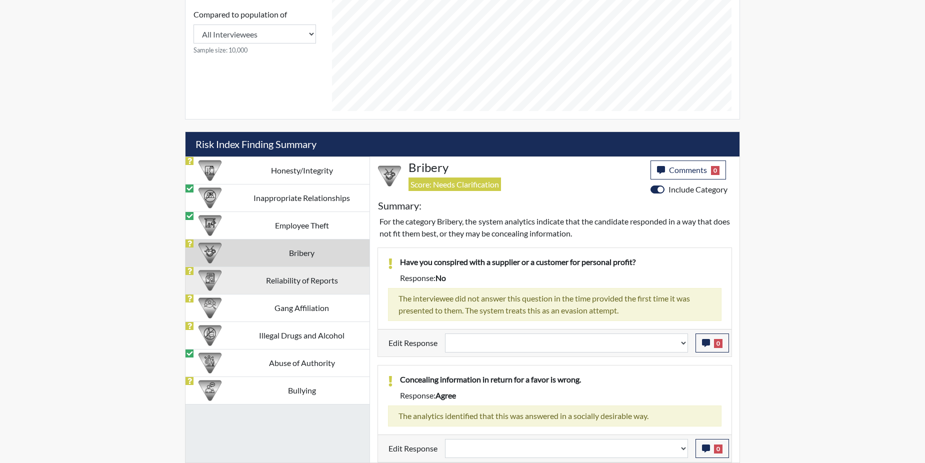
select select
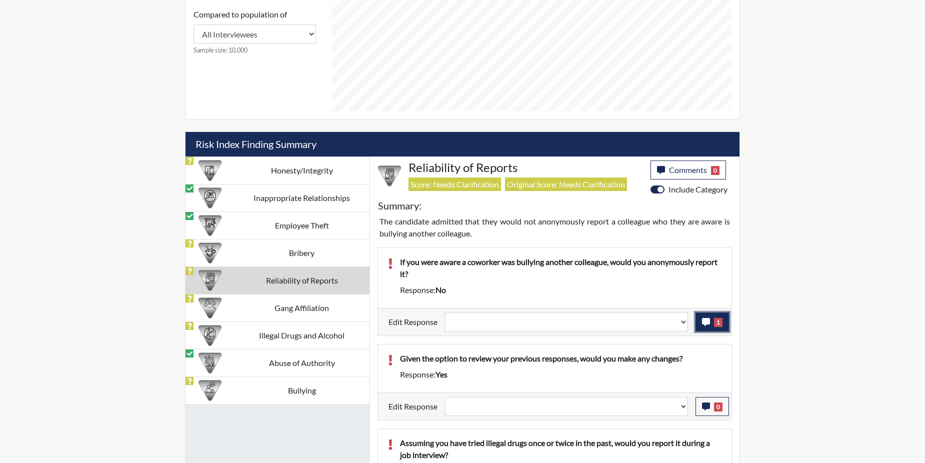
click at [712, 317] on button "1" at bounding box center [713, 322] width 34 height 19
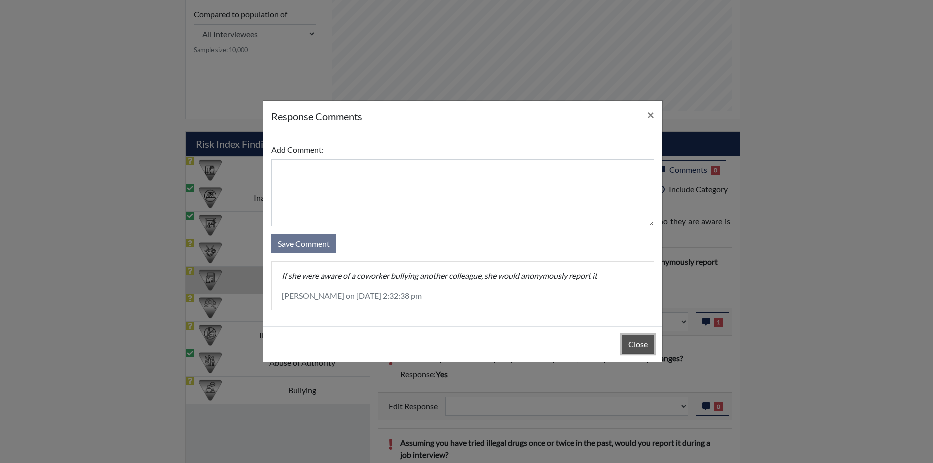
click at [632, 337] on button "Close" at bounding box center [638, 344] width 33 height 19
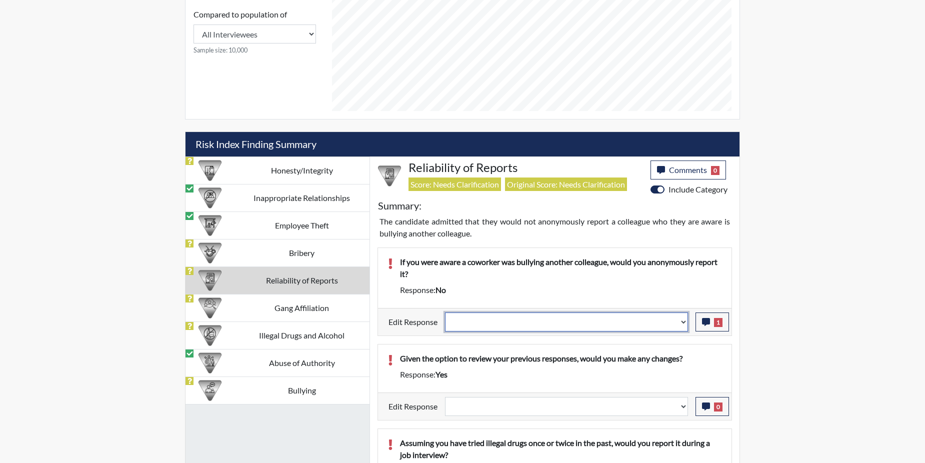
click at [682, 321] on select "Question is not relevant. Results will be updated. Reasonable explanation provi…" at bounding box center [566, 322] width 243 height 19
select select "reasonable-explanation-provided"
click at [446, 313] on select "Question is not relevant. Results will be updated. Reasonable explanation provi…" at bounding box center [566, 322] width 243 height 19
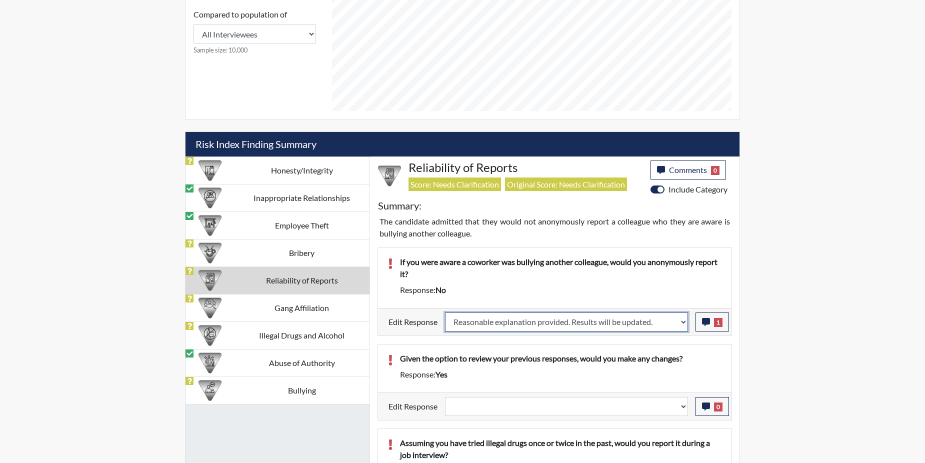
select select
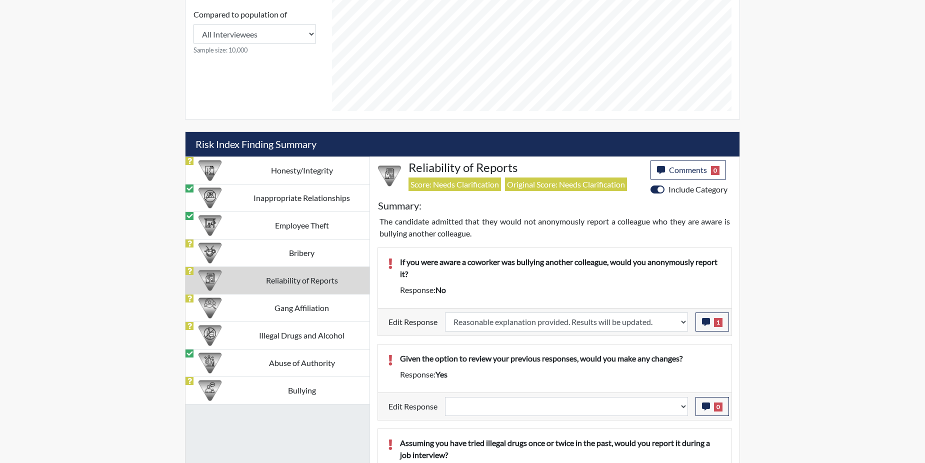
select select
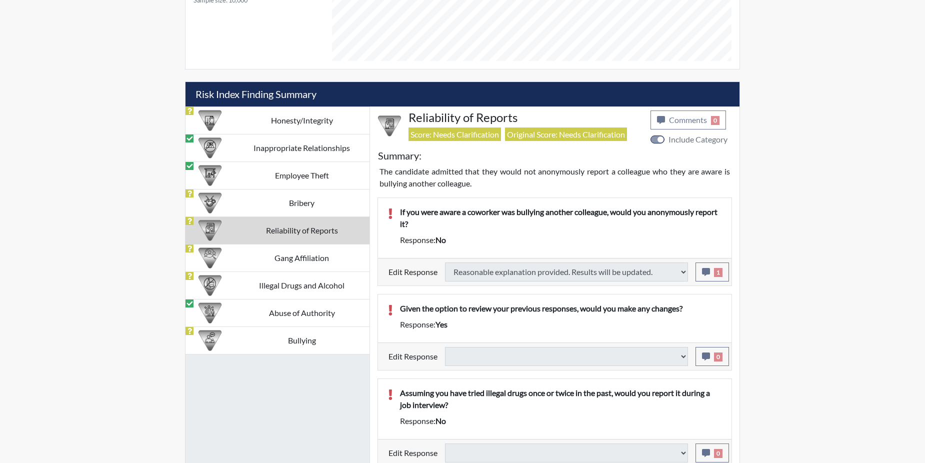
select select
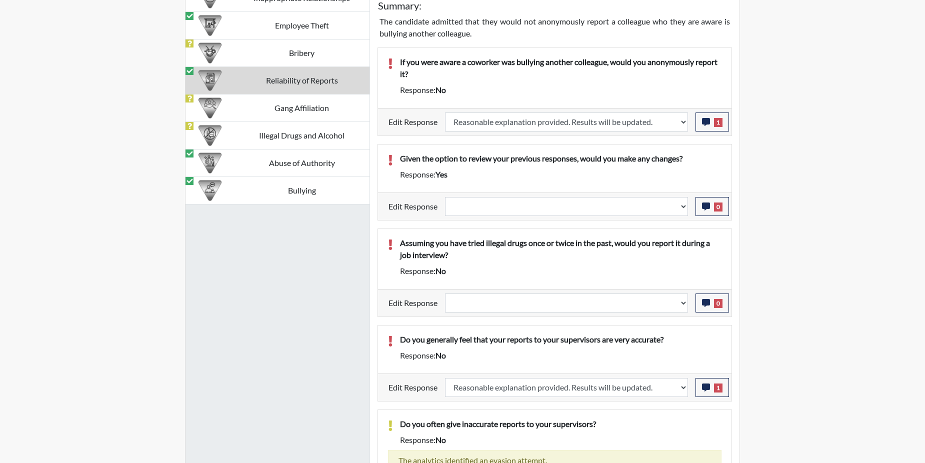
scroll to position [718, 0]
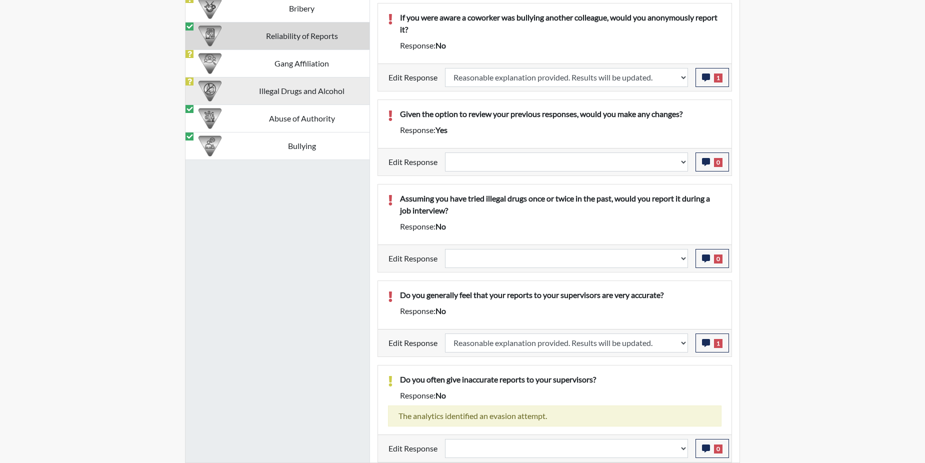
click at [283, 87] on td "Illegal Drugs and Alcohol" at bounding box center [302, 91] width 136 height 28
select select
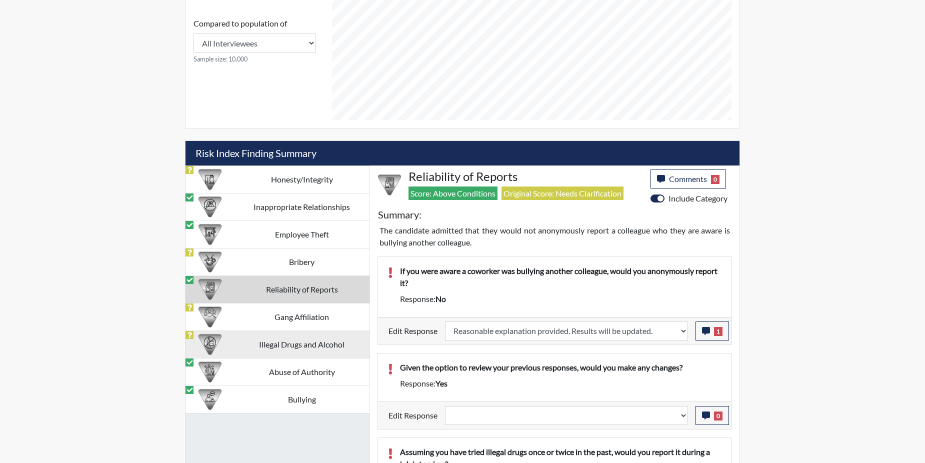
click at [283, 87] on div "Compared to population of All Interviewees [US_STATE] Department of Corrections…" at bounding box center [255, 45] width 139 height 166
select select
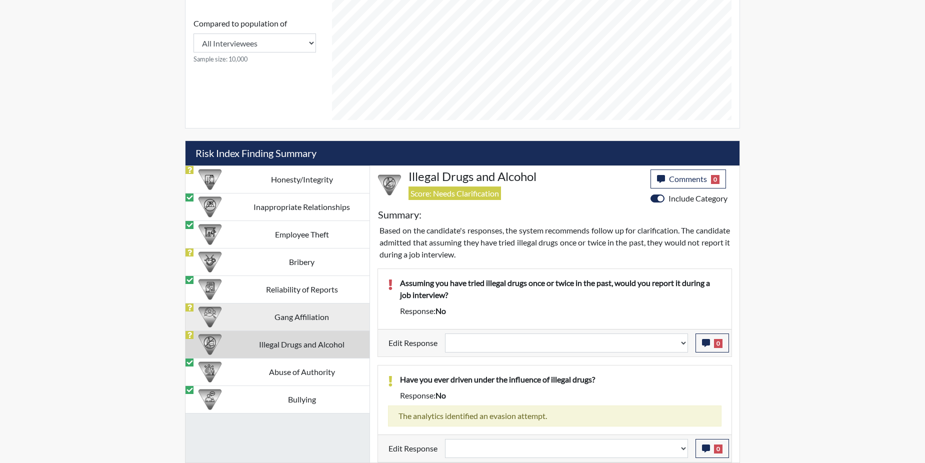
click at [238, 315] on td "Gang Affiliation" at bounding box center [302, 317] width 136 height 28
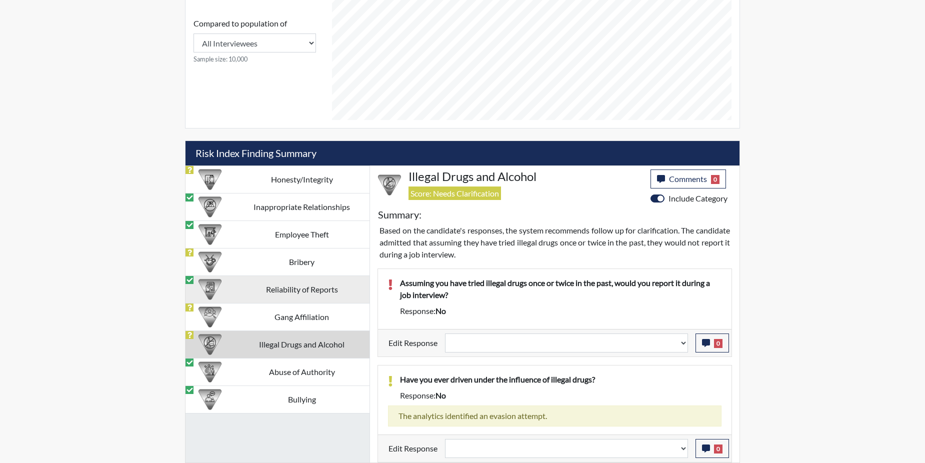
scroll to position [441, 0]
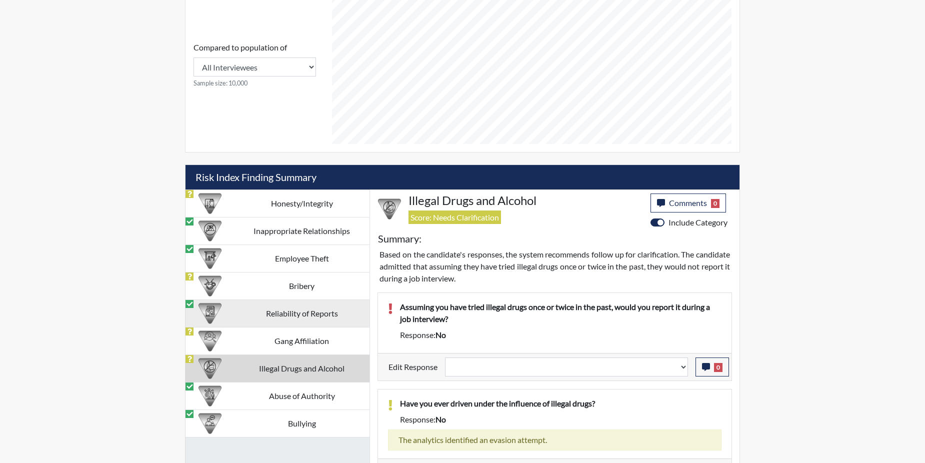
select select
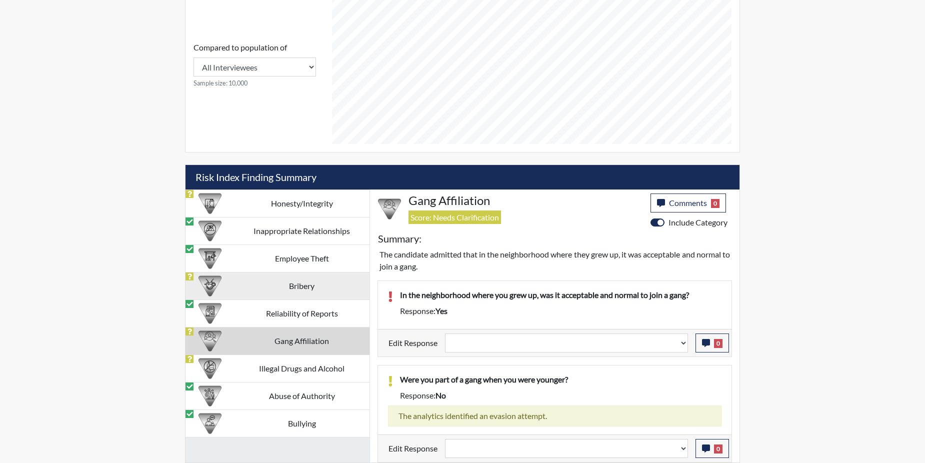
click at [256, 282] on td "Bribery" at bounding box center [302, 286] width 136 height 28
select select
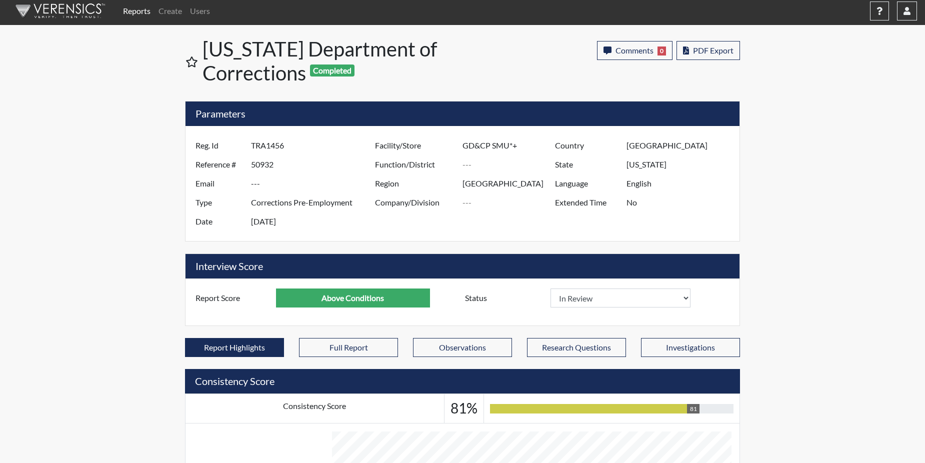
scroll to position [0, 0]
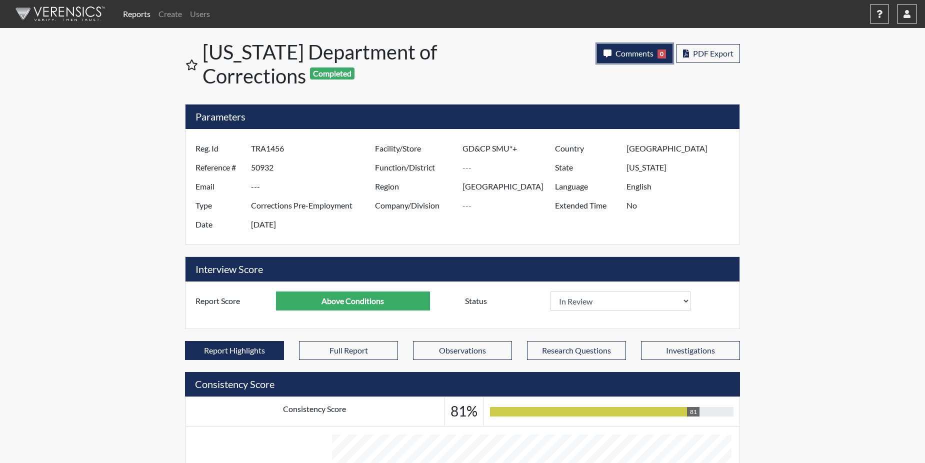
click at [635, 52] on span "Comments" at bounding box center [635, 54] width 38 height 10
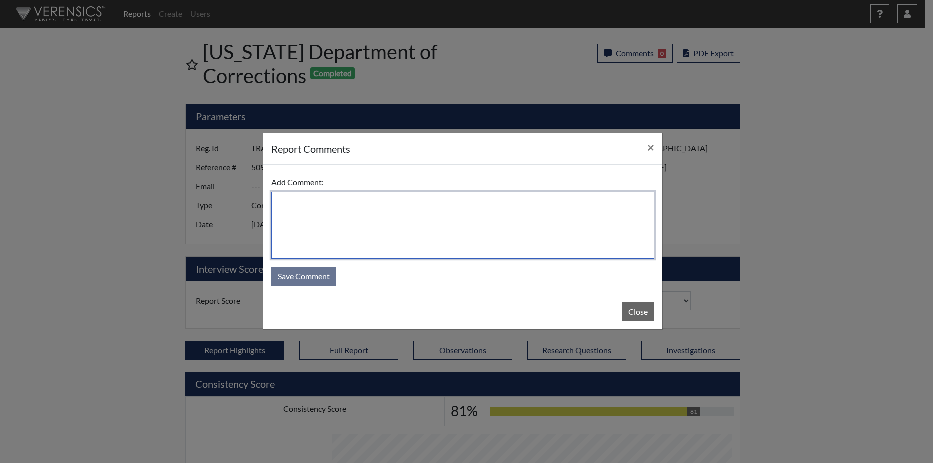
click at [311, 205] on textarea at bounding box center [462, 225] width 383 height 67
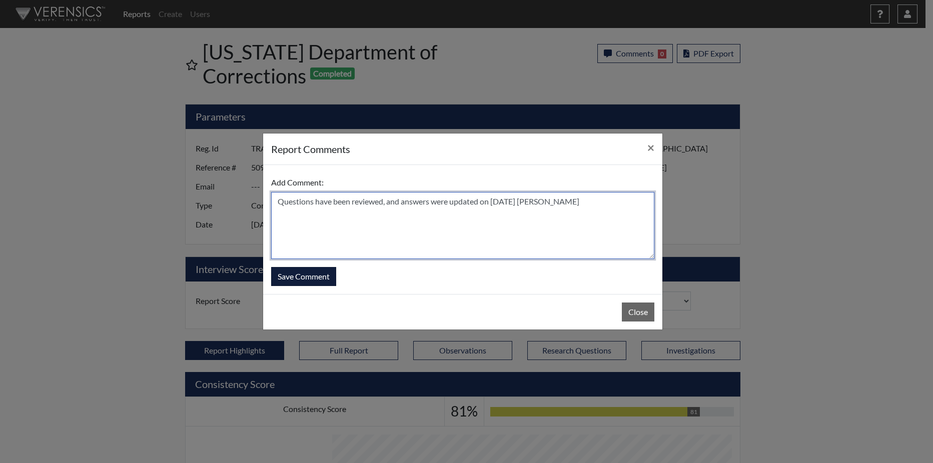
type textarea "Questions have been reviewed, and answers were updated on [DATE] [PERSON_NAME]"
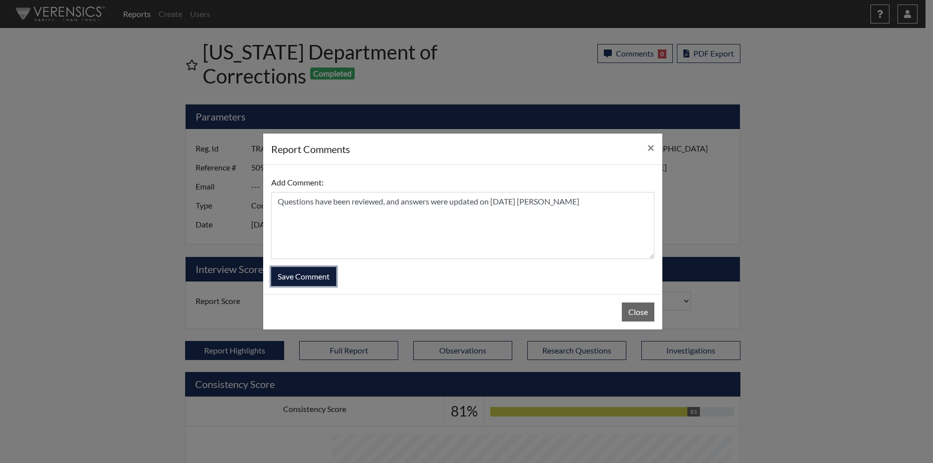
click at [297, 272] on button "Save Comment" at bounding box center [303, 276] width 65 height 19
select select
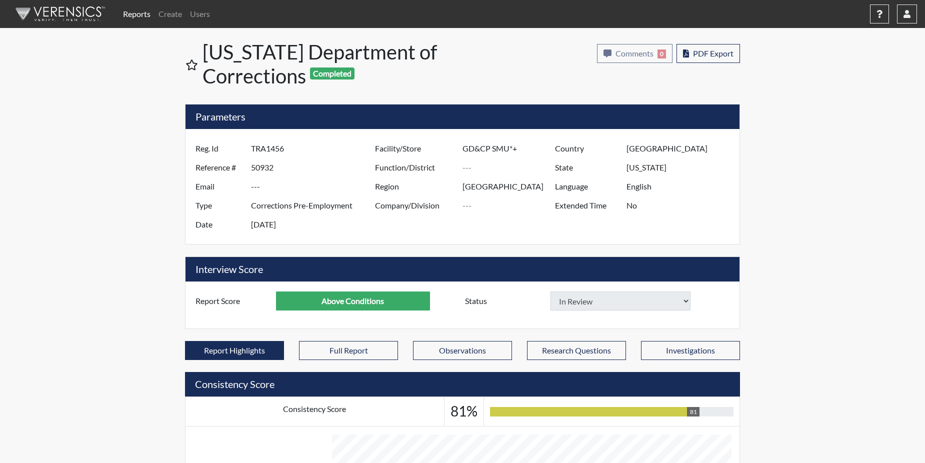
select select
click at [138, 13] on link "Reports" at bounding box center [137, 14] width 36 height 20
